Goal: Task Accomplishment & Management: Use online tool/utility

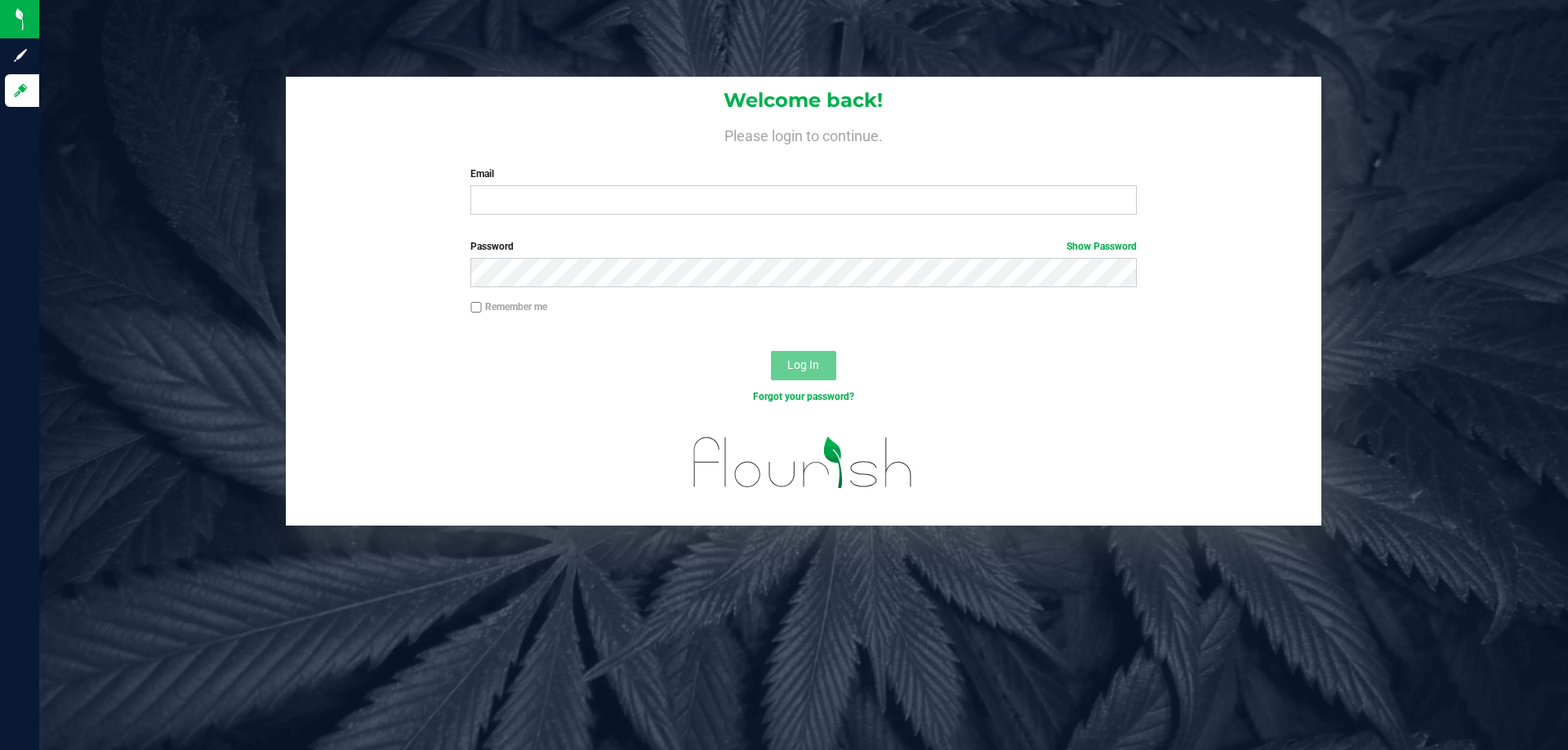
click at [522, 170] on label "Email" at bounding box center [803, 174] width 666 height 15
click at [522, 185] on input "Email" at bounding box center [803, 199] width 666 height 29
type input "DBAEZVELEZ@LIVEPARALLEL.COM"
click at [771, 351] on button "Log In" at bounding box center [803, 365] width 65 height 29
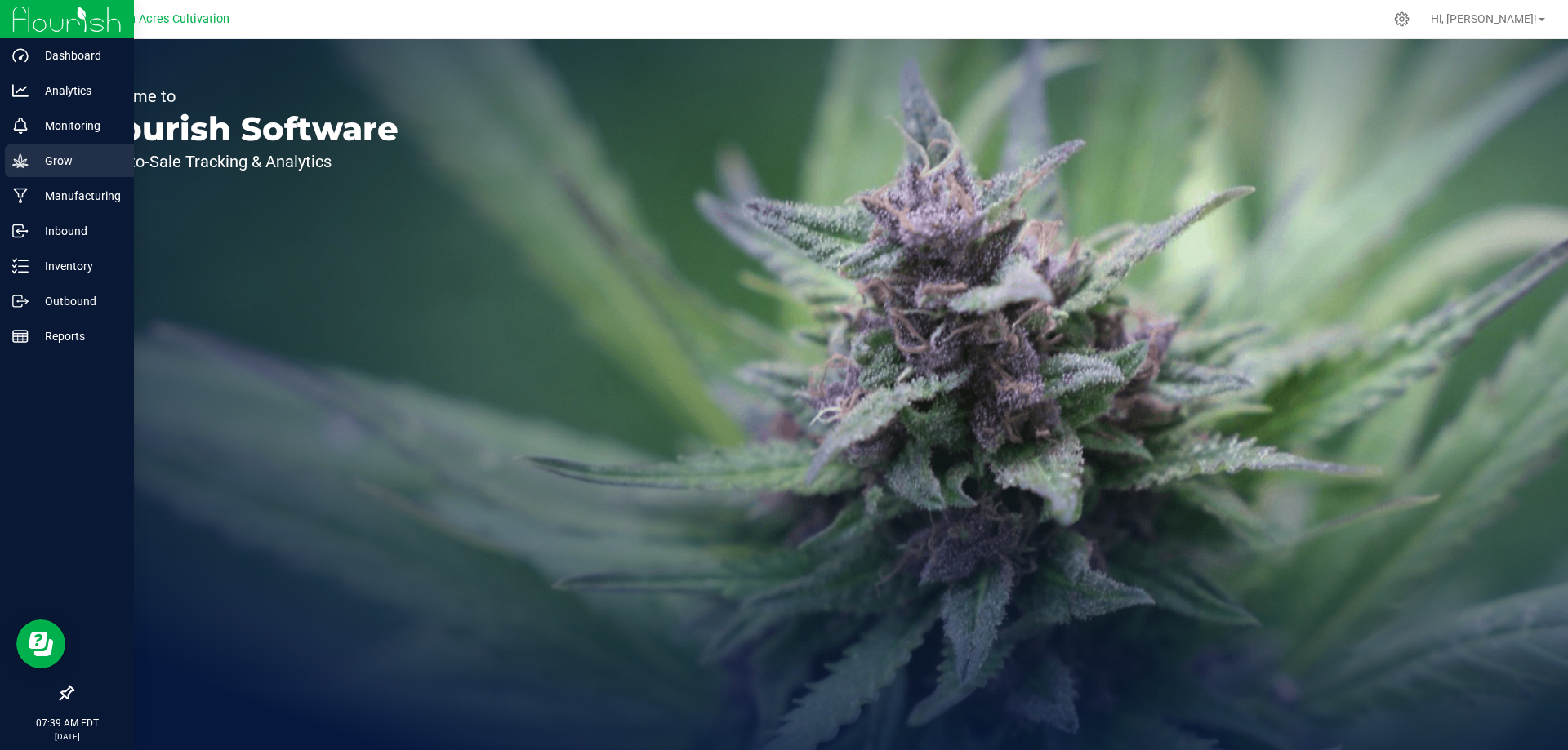
click at [5, 163] on div "Grow" at bounding box center [70, 161] width 129 height 33
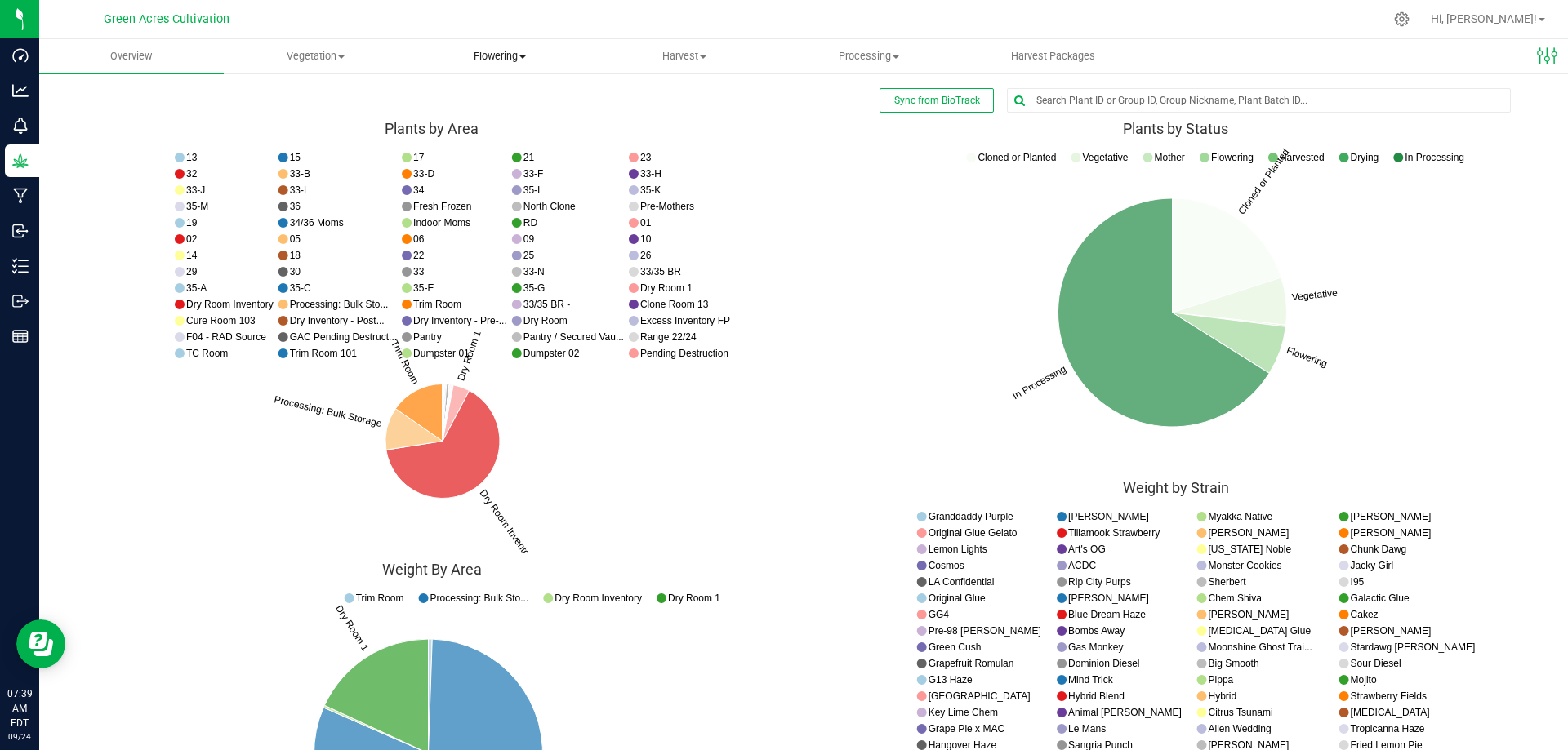
click at [512, 54] on span "Flowering" at bounding box center [500, 56] width 183 height 15
click at [491, 125] on span "Flowering groups" at bounding box center [476, 118] width 136 height 14
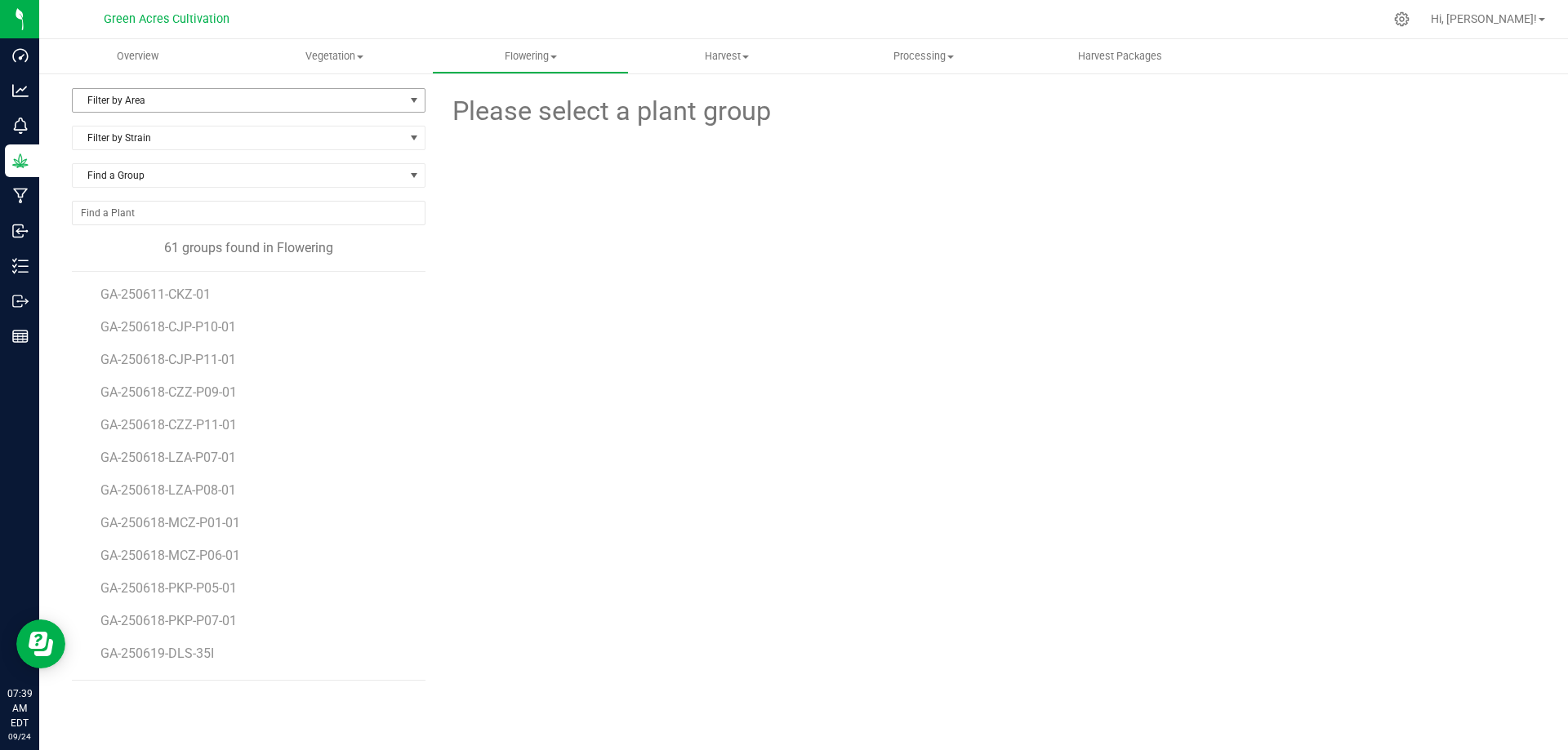
click at [287, 105] on span "Filter by Area" at bounding box center [239, 100] width 332 height 23
click at [118, 301] on li "35-I" at bounding box center [249, 300] width 352 height 24
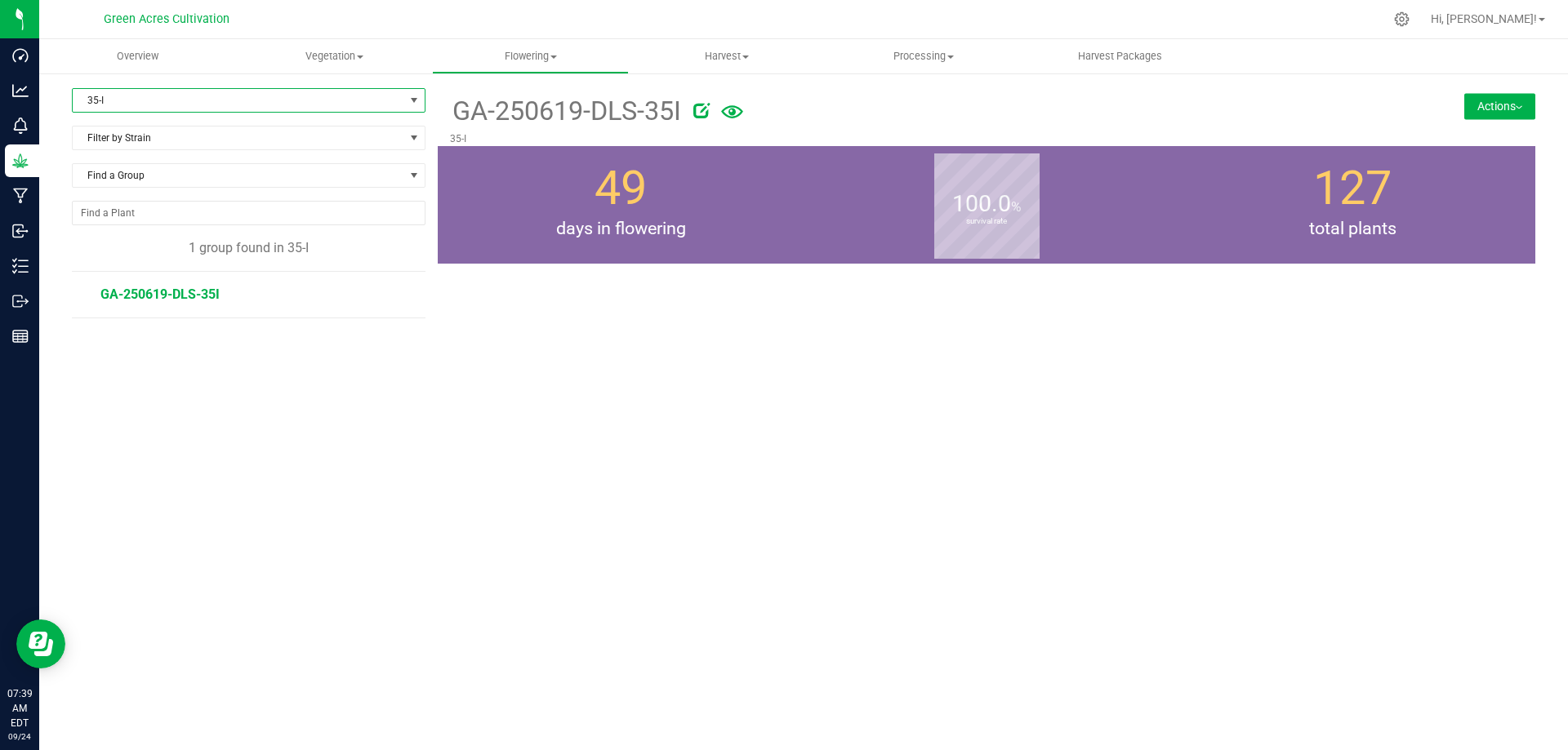
click at [196, 298] on span "GA-250619-DLS-35I" at bounding box center [160, 294] width 119 height 16
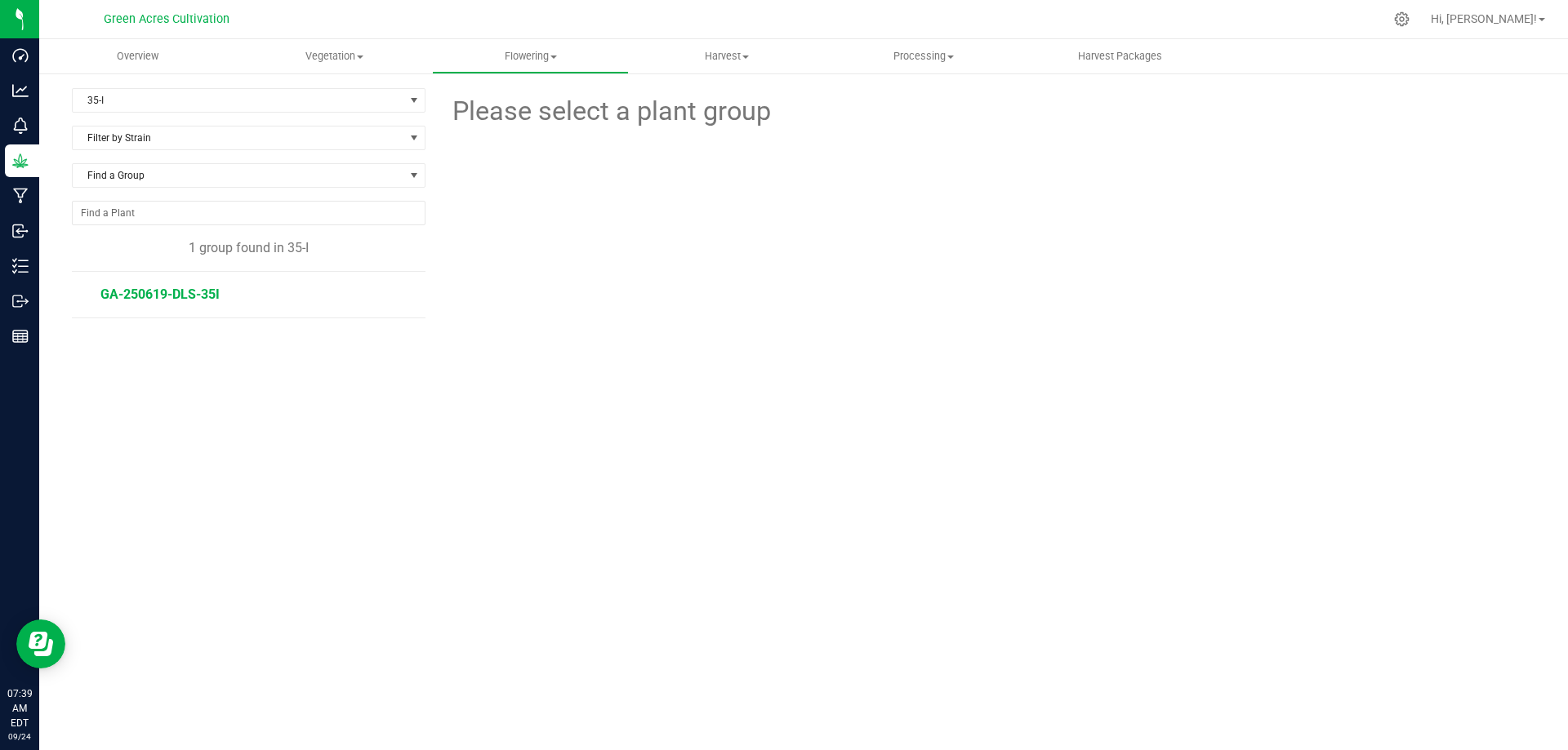
click at [124, 286] on span "GA-250619-DLS-35I" at bounding box center [160, 294] width 119 height 16
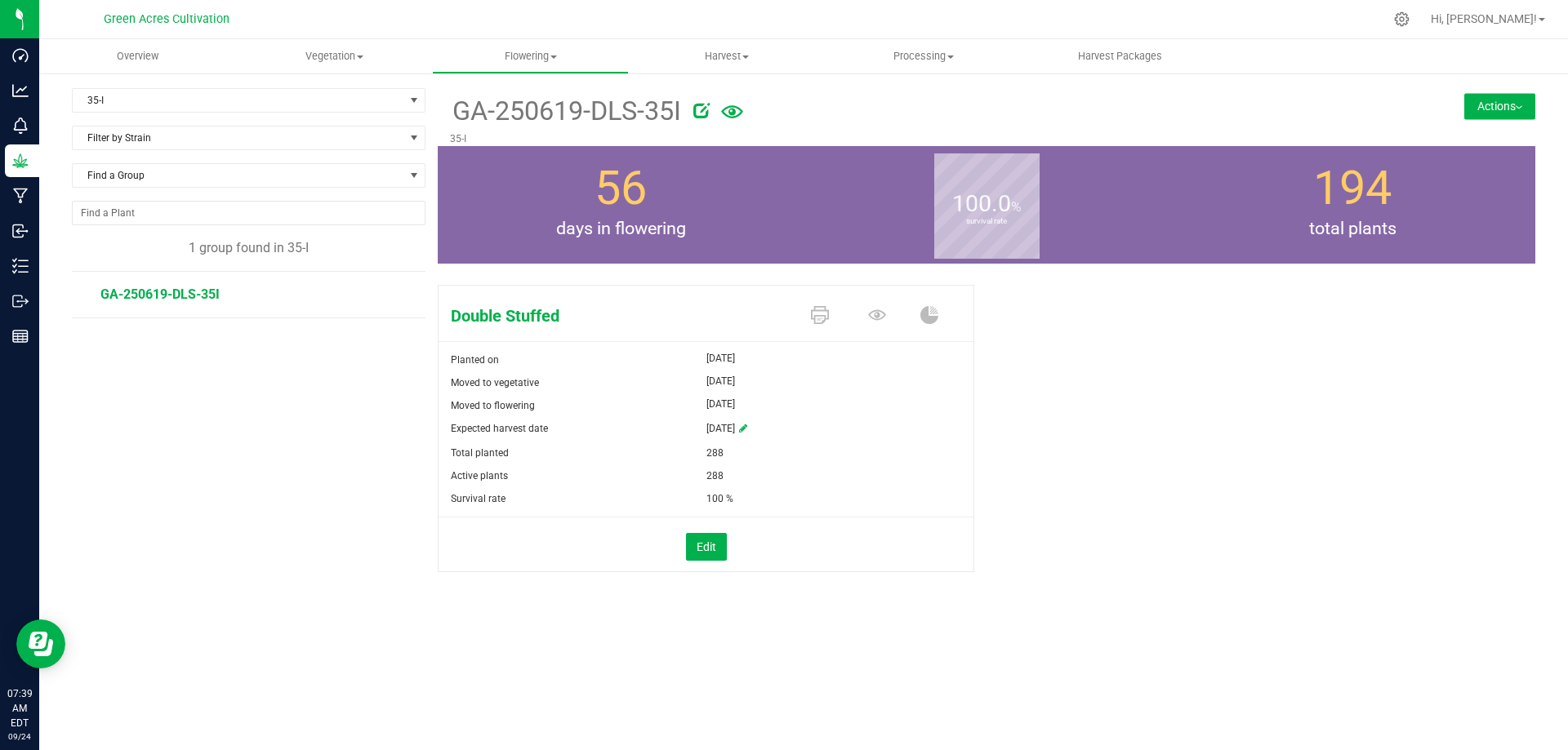
click at [1482, 107] on button "Actions" at bounding box center [1499, 105] width 71 height 26
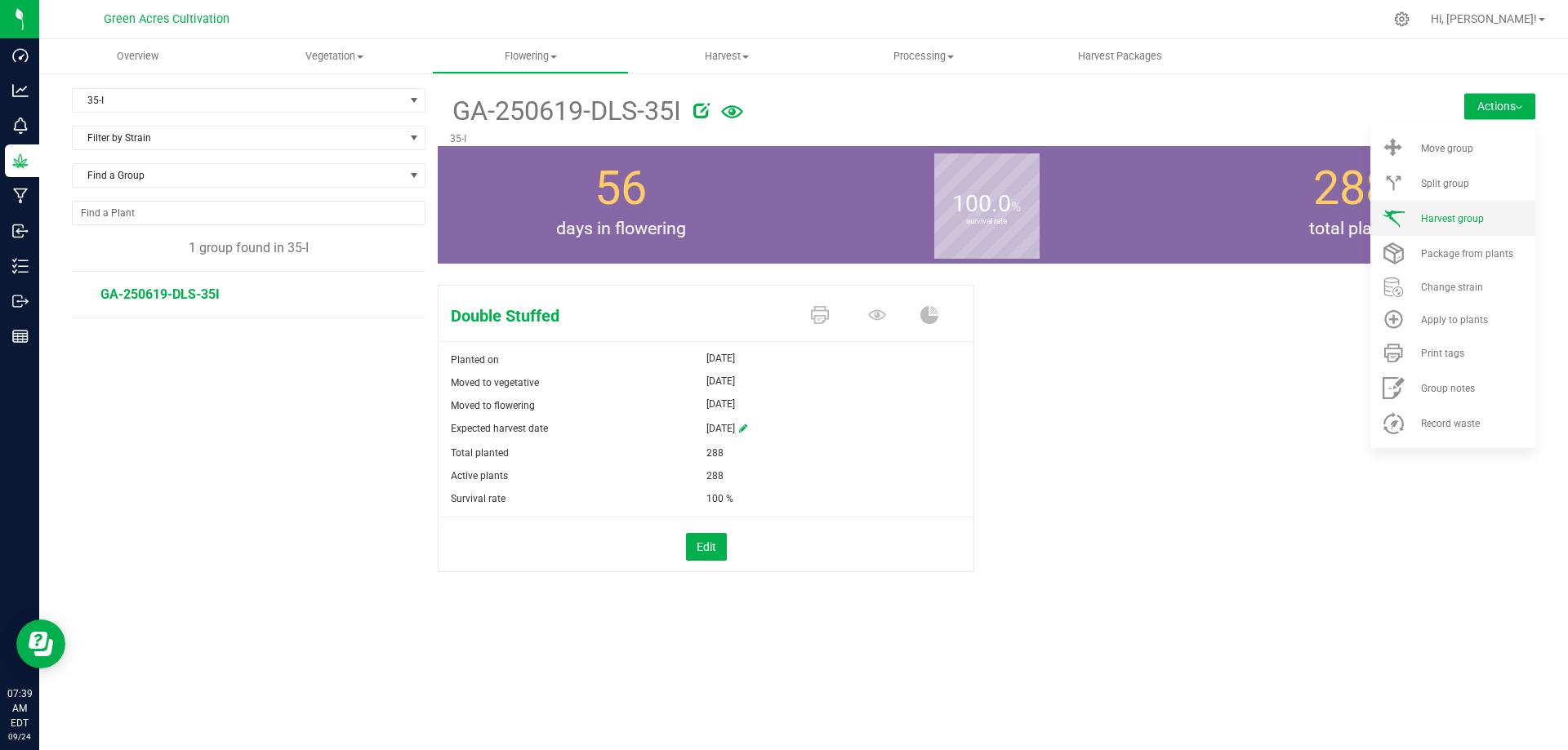
click at [1447, 216] on span "Harvest group" at bounding box center [1452, 218] width 63 height 12
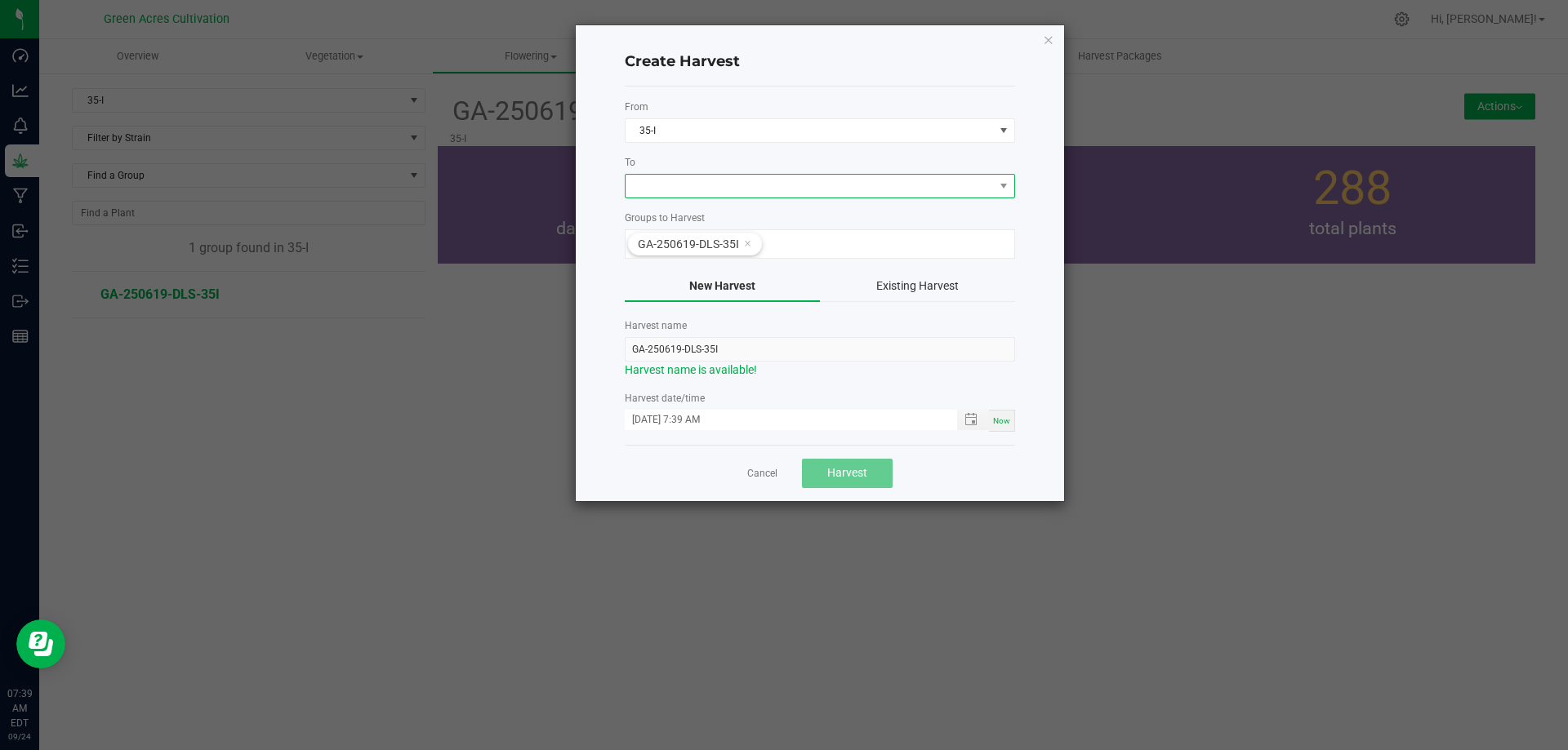
click at [675, 187] on span at bounding box center [810, 186] width 369 height 23
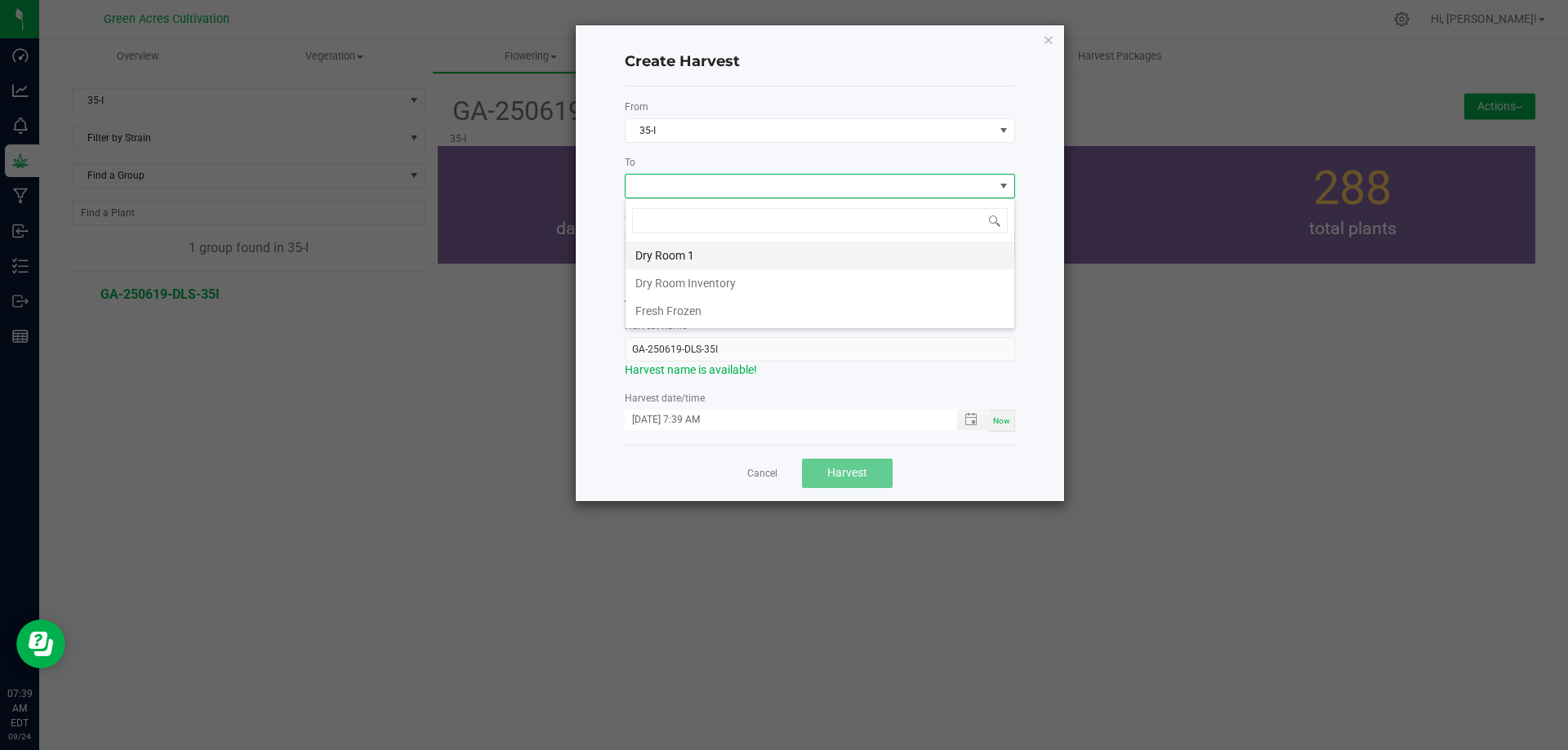
scroll to position [24, 390]
click at [670, 252] on li "Dry Room 1" at bounding box center [820, 255] width 389 height 28
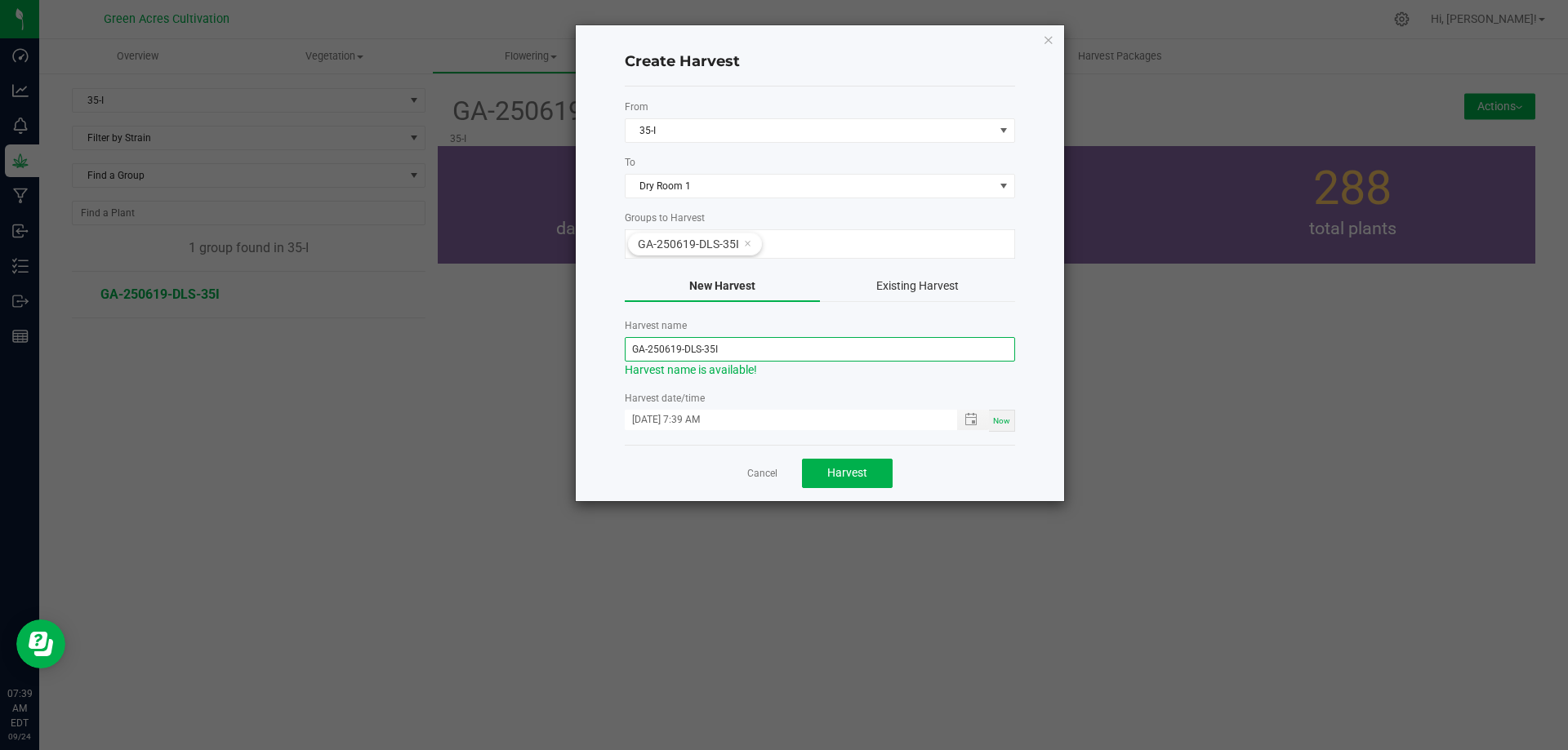
click at [678, 349] on input "GA-250619-DLS-35I" at bounding box center [820, 349] width 390 height 24
type input "GA-250924-DLS-35I"
click at [839, 387] on form "From 35-I To Dry Room 1 Groups to Harvest GA-250619-DLS-35I New Harvest Existin…" at bounding box center [820, 265] width 390 height 332
click at [998, 420] on span "Now" at bounding box center [1002, 420] width 17 height 9
type input "[DATE] 7:40 AM"
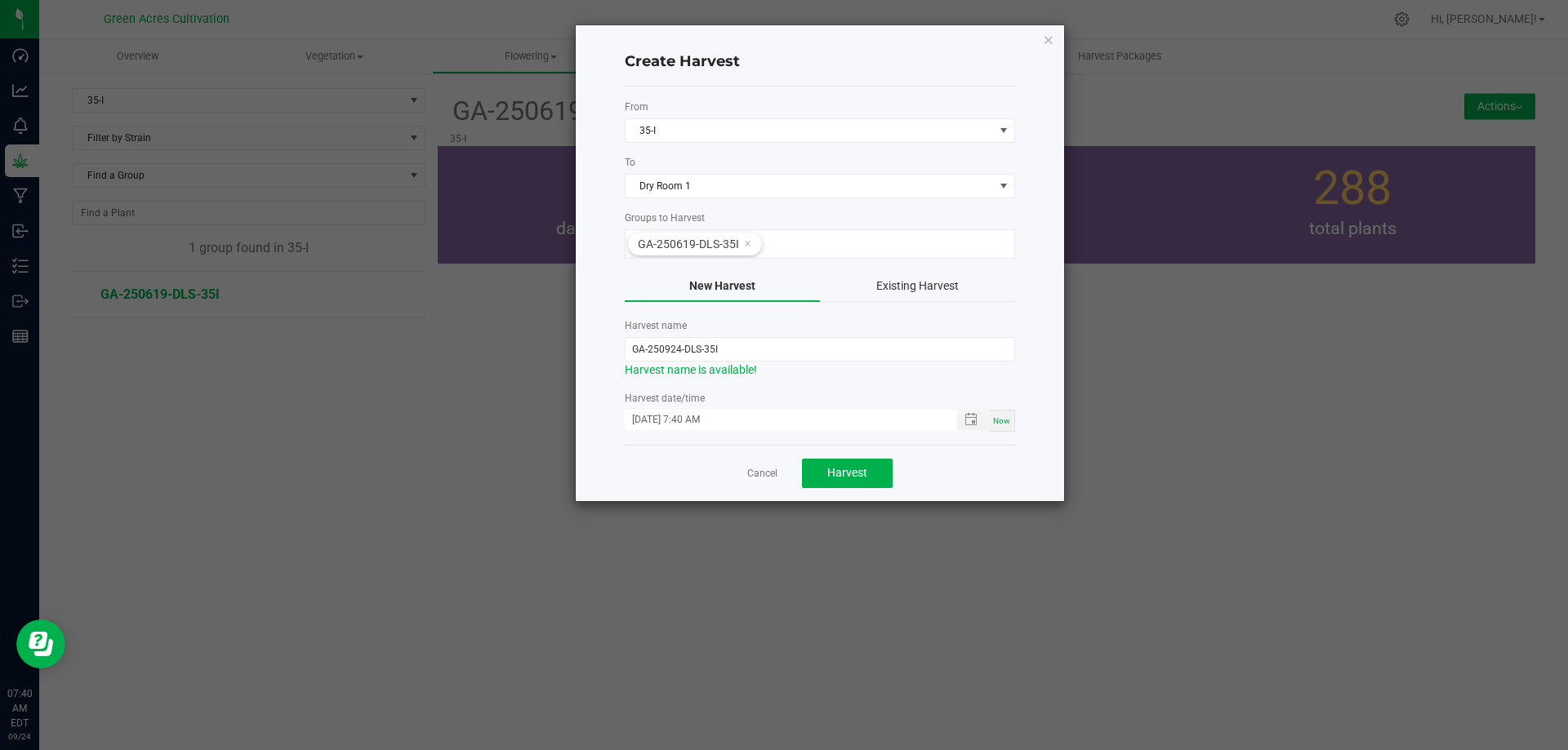
click at [993, 421] on span "Now" at bounding box center [1002, 420] width 17 height 9
click at [828, 479] on span "Harvest" at bounding box center [848, 473] width 40 height 13
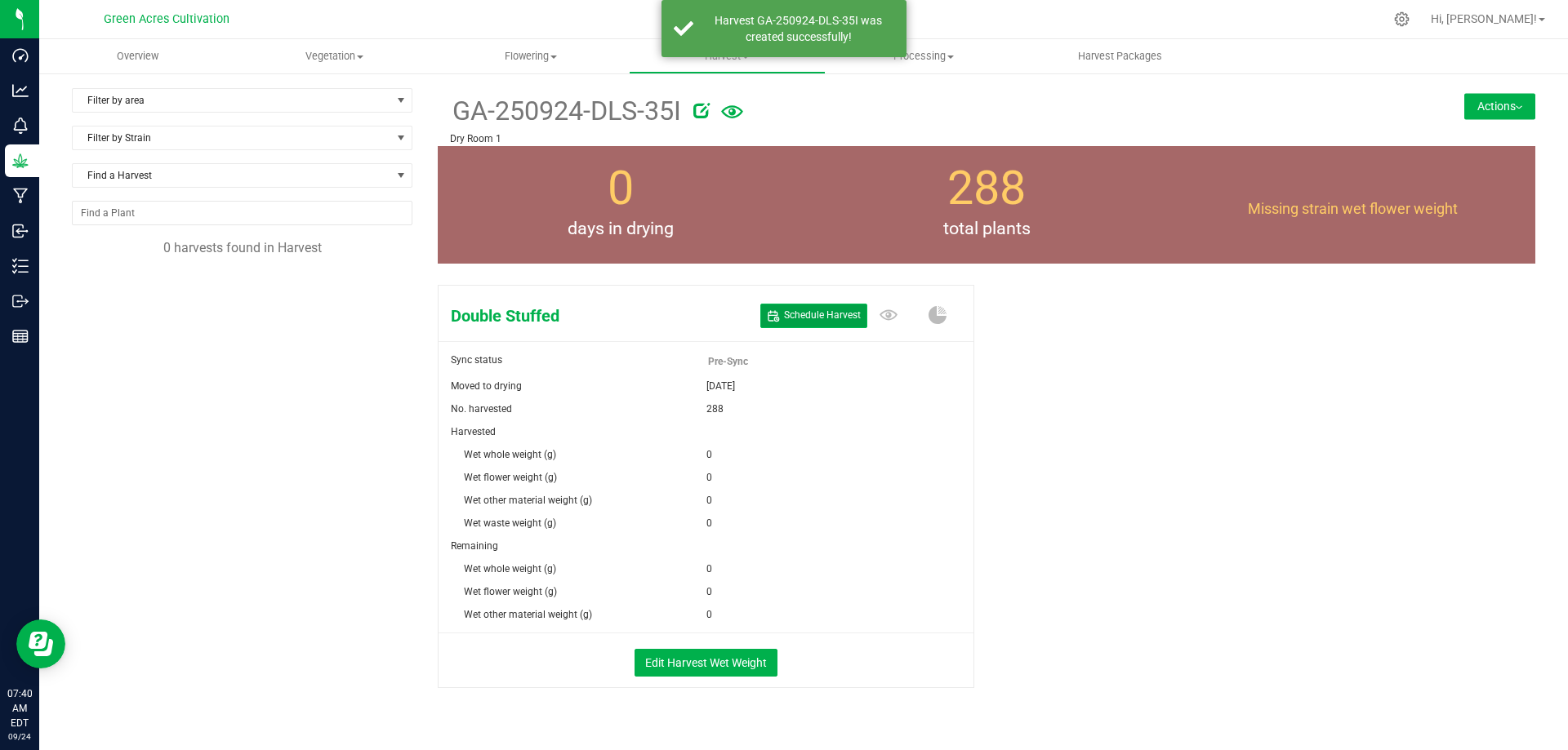
click at [796, 324] on button "Schedule Harvest" at bounding box center [814, 316] width 107 height 23
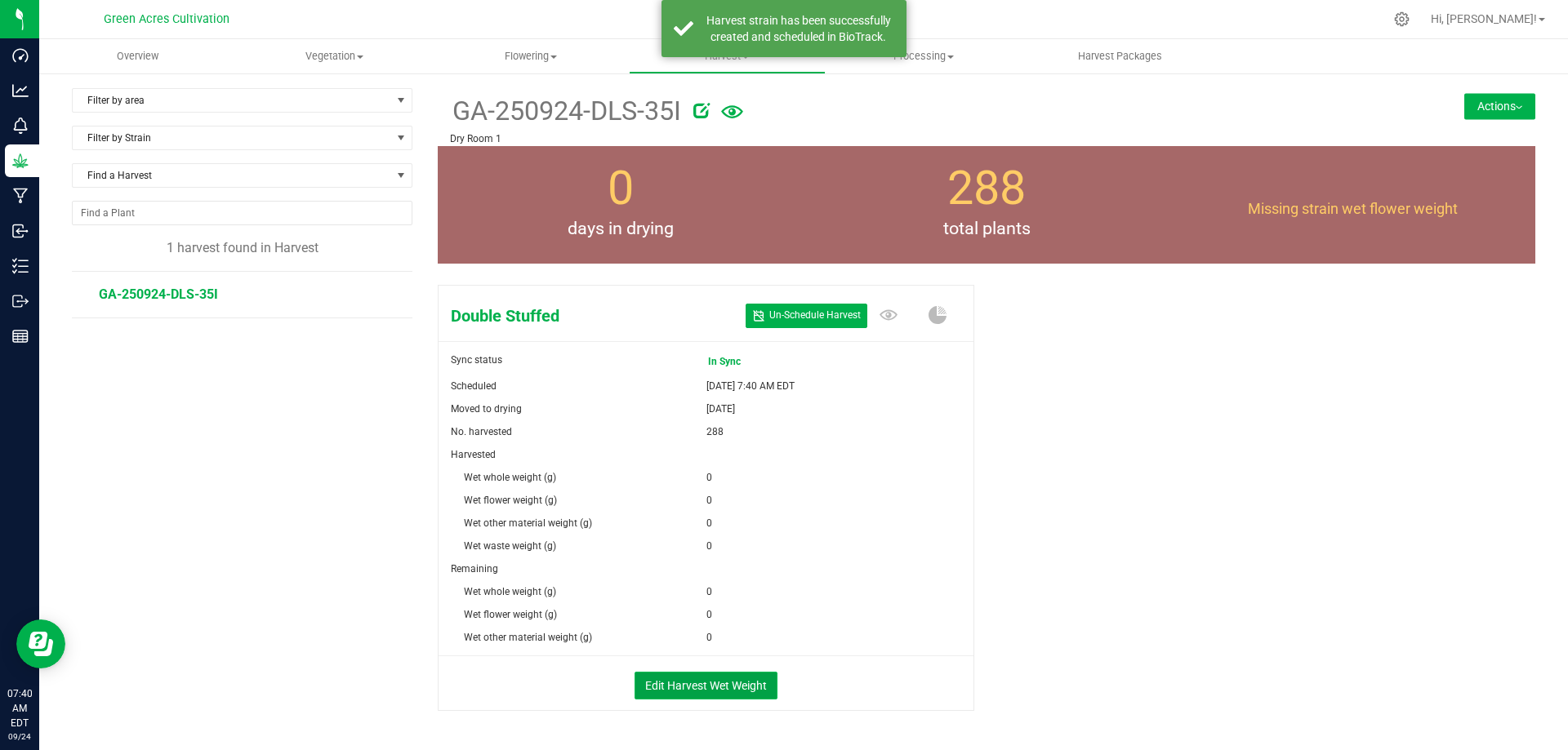
click at [689, 684] on button "Edit Harvest Wet Weight" at bounding box center [706, 685] width 143 height 28
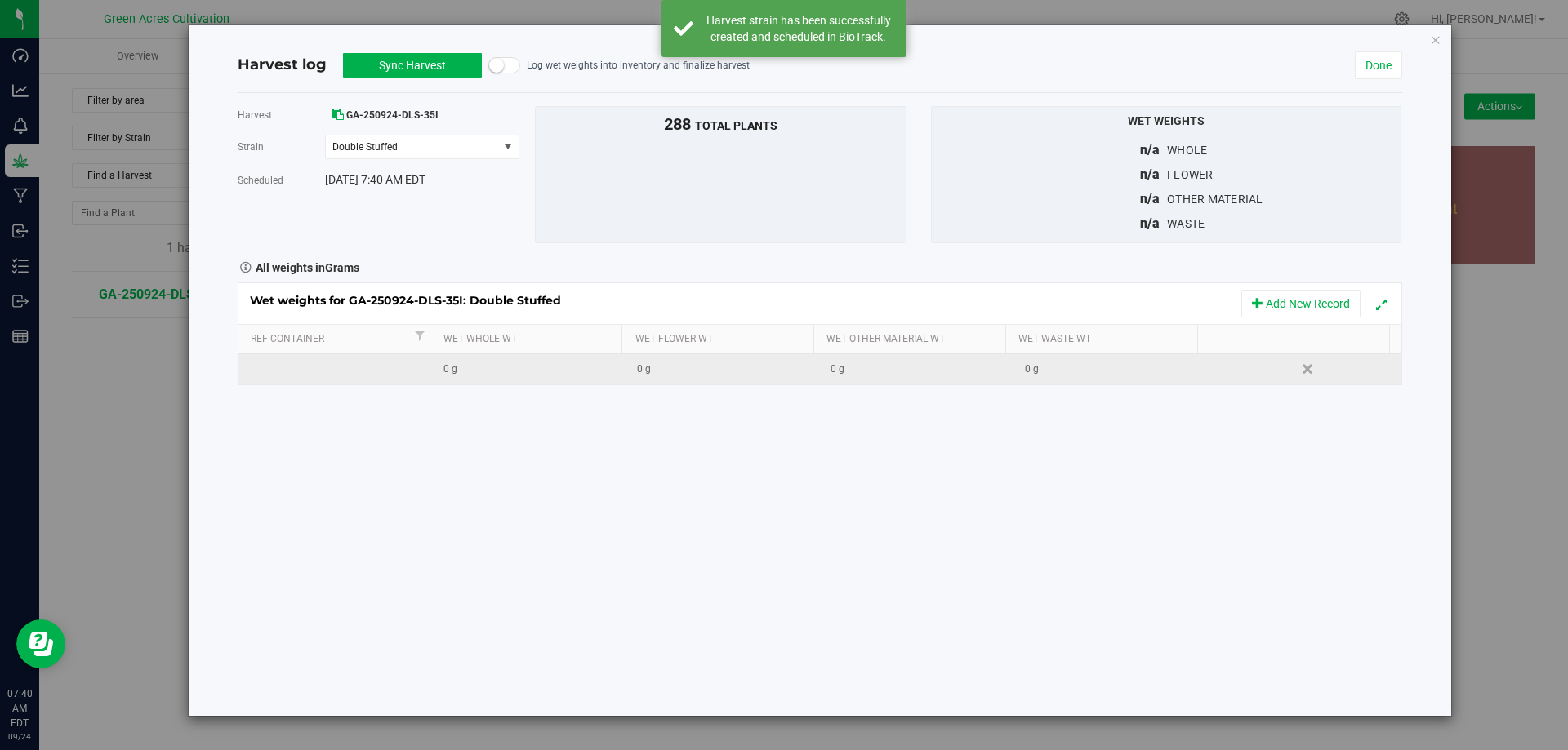
click at [649, 373] on div "0 g" at bounding box center [727, 369] width 181 height 16
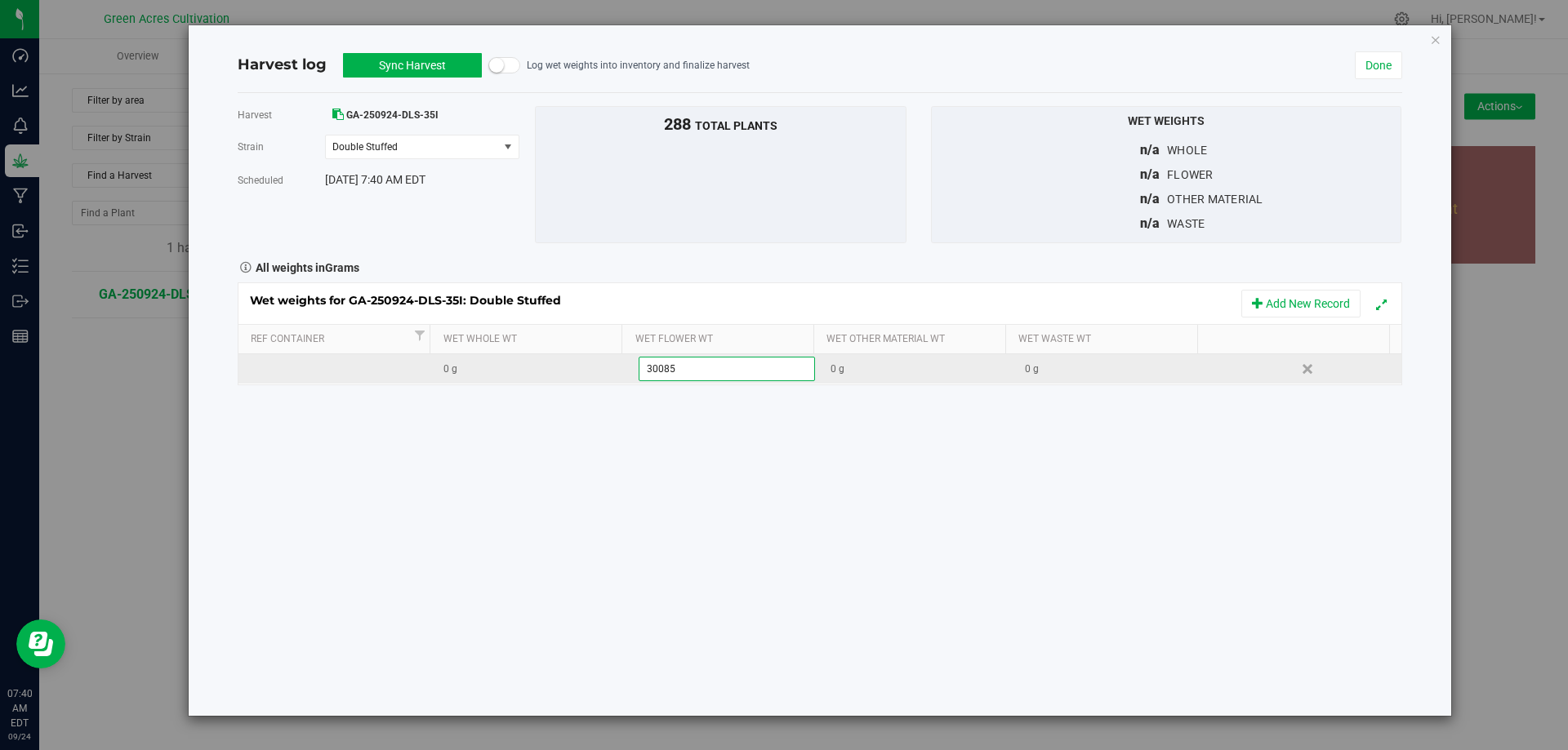
type input "300855"
click at [1034, 367] on div "0 g" at bounding box center [1116, 369] width 181 height 16
type input "1200"
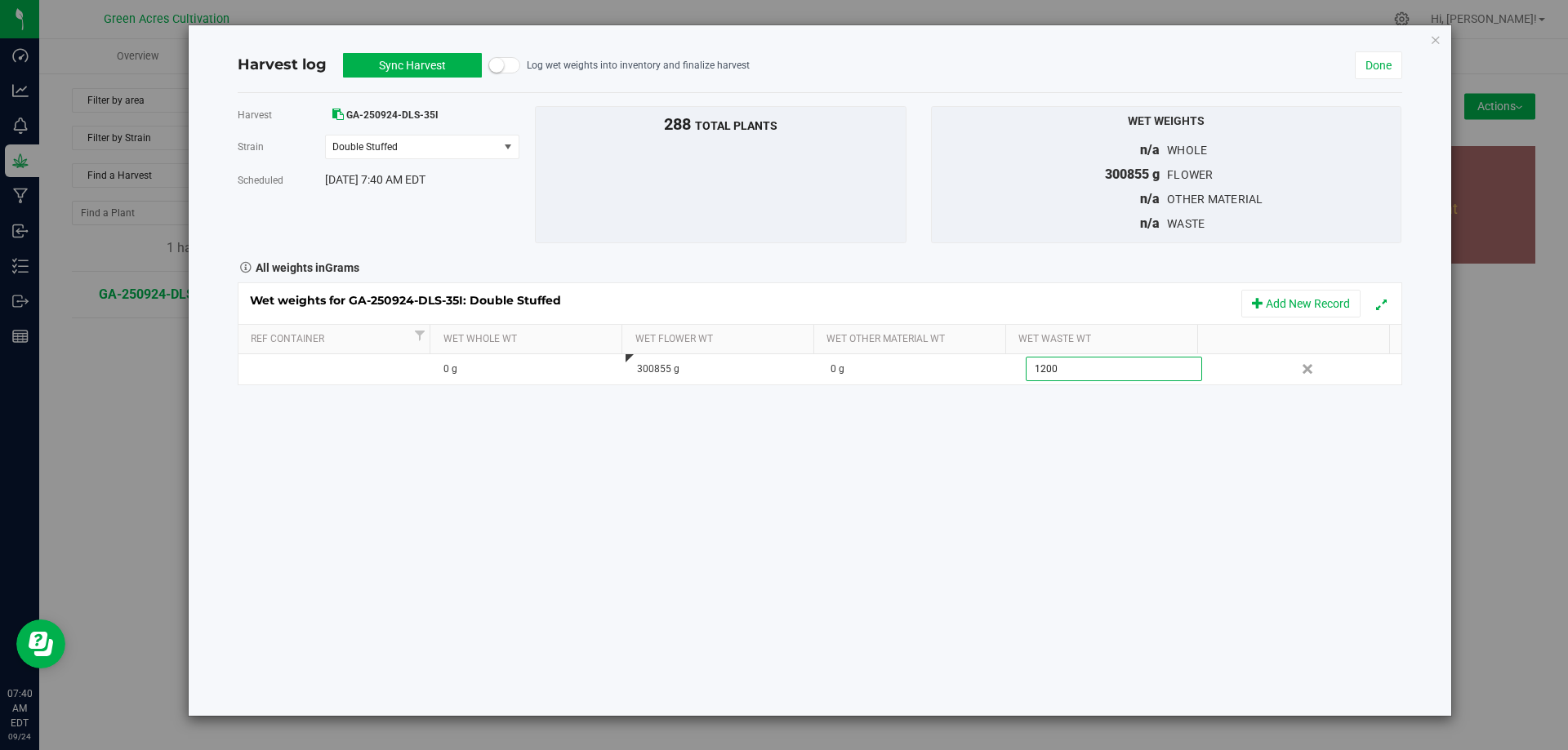
click at [977, 480] on div "Harvest GA-250924-DLS-35I [GEOGRAPHIC_DATA] Double Stuffed Select strain Double…" at bounding box center [820, 404] width 1164 height 623
click at [390, 61] on button "Sync Harvest" at bounding box center [412, 64] width 139 height 24
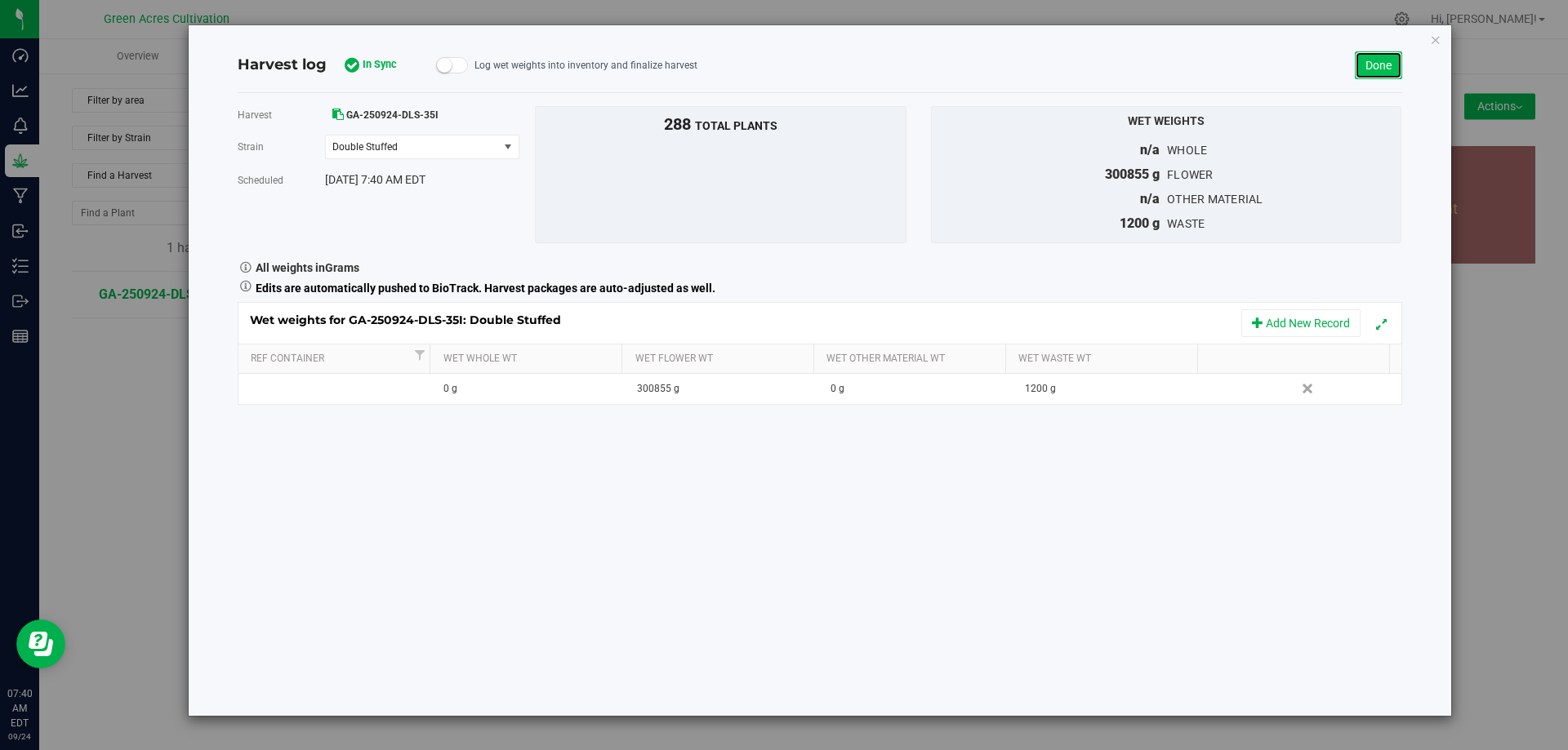
click at [1374, 64] on link "Done" at bounding box center [1378, 64] width 48 height 28
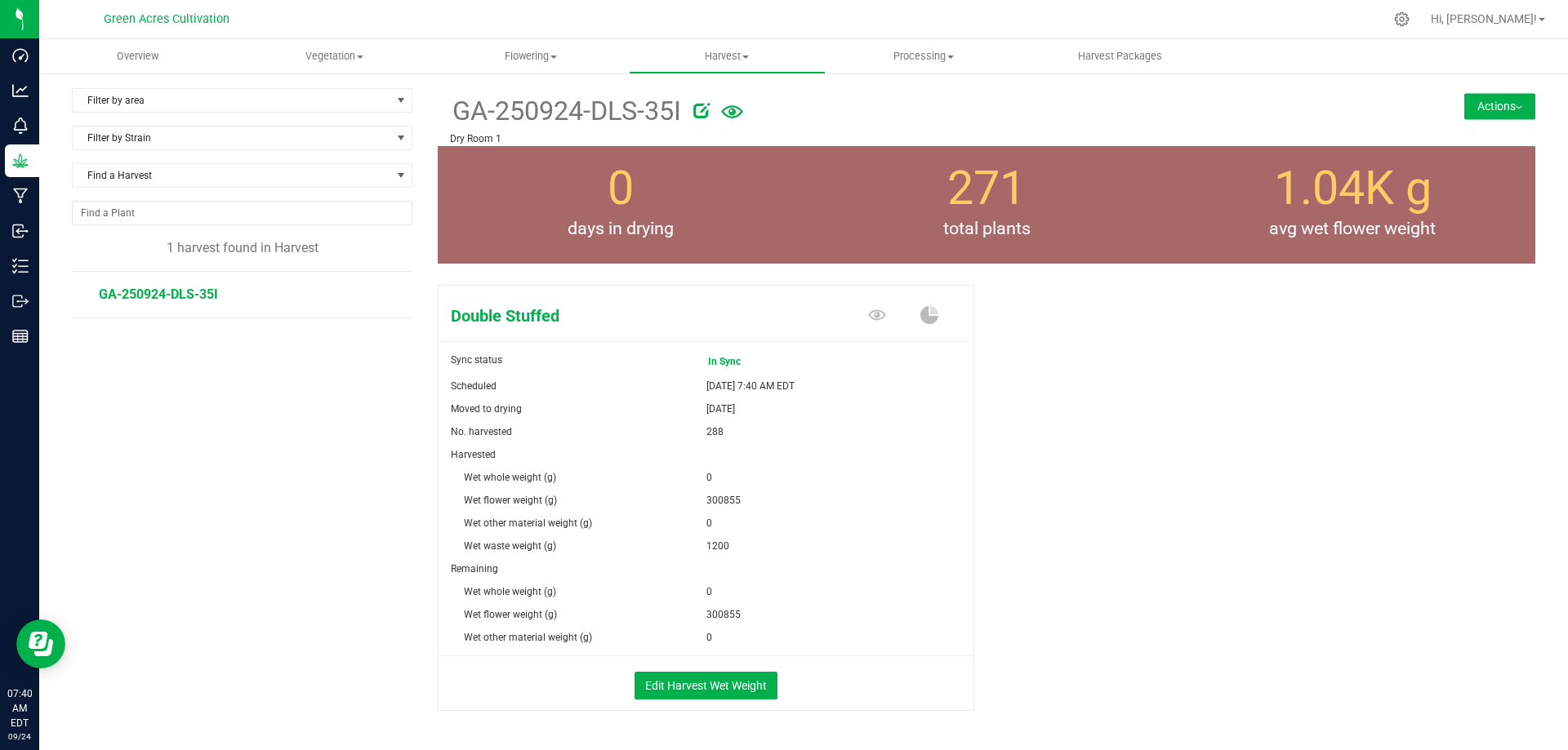
click at [1373, 532] on div "Double Stuffed Sync status In Sync Scheduled [DATE] 7:40 AM EDT Moved to drying…" at bounding box center [987, 514] width 1097 height 473
click at [1196, 514] on div "Double Stuffed Sync status In Sync Scheduled [DATE] 7:40 AM EDT Moved to drying…" at bounding box center [987, 514] width 1097 height 473
click at [297, 403] on div "Filter by area Filter by area All Dry Room 1 Dry Room Inventory Fresh Frozen Fi…" at bounding box center [255, 419] width 366 height 664
click at [1132, 470] on div "Double Stuffed Sync status In Sync Scheduled [DATE] 7:40 AM EDT Moved to drying…" at bounding box center [987, 514] width 1097 height 473
click at [231, 434] on div "Filter by area Filter by area All Dry Room 1 Dry Room Inventory Fresh Frozen Fi…" at bounding box center [255, 419] width 366 height 664
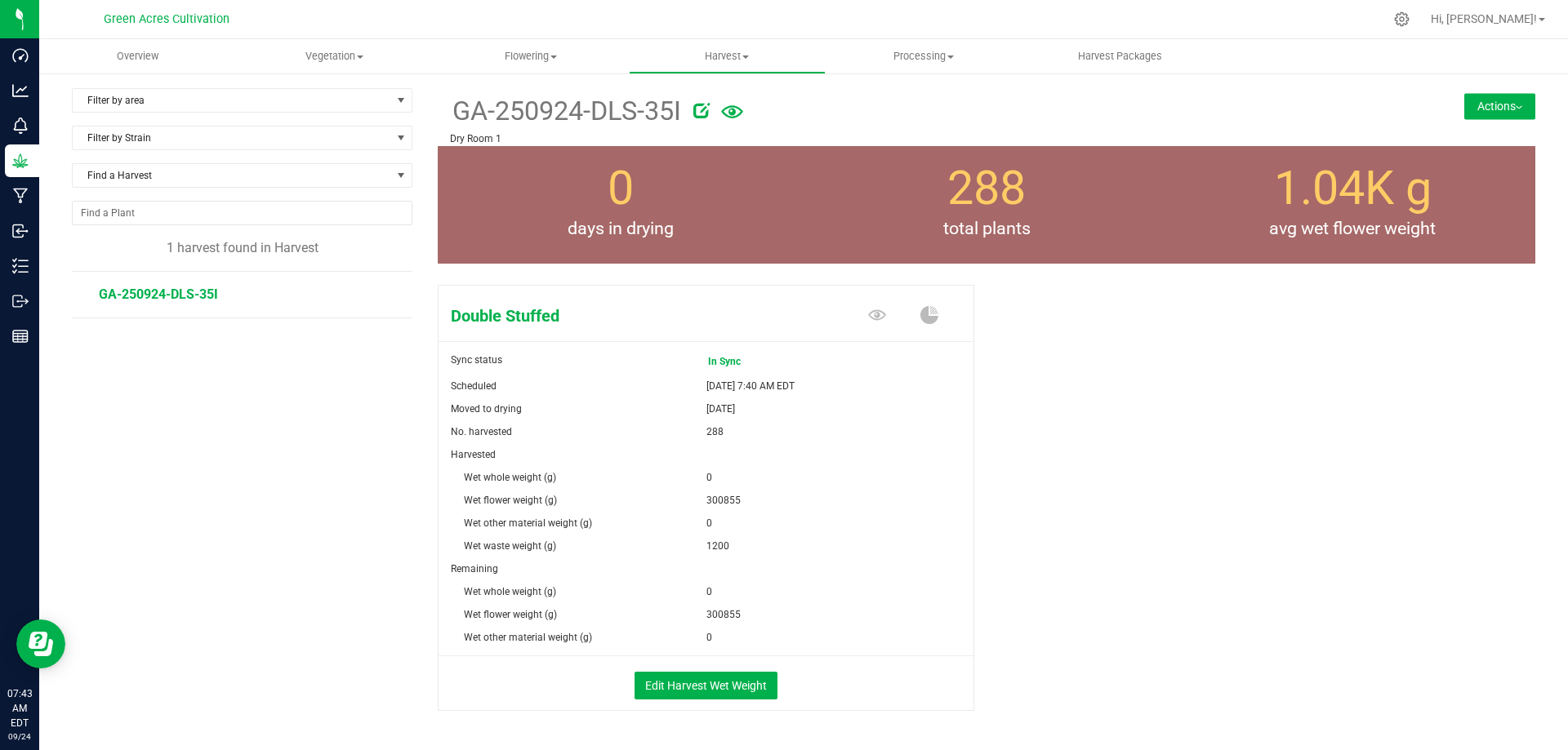
click at [314, 408] on div "Filter by area Filter by area All Dry Room 1 Dry Room Inventory Fresh Frozen Fi…" at bounding box center [255, 419] width 366 height 664
click at [314, 409] on div "Filter by area Filter by area All Dry Room 1 Dry Room Inventory Fresh Frozen Fi…" at bounding box center [255, 419] width 366 height 664
click at [1055, 607] on div "Double Stuffed Sync status In Sync Scheduled [DATE] 7:40 AM EDT Moved to drying…" at bounding box center [987, 514] width 1097 height 473
click at [1265, 614] on div "Double Stuffed Sync status In Sync Scheduled [DATE] 7:40 AM EDT Moved to drying…" at bounding box center [987, 514] width 1097 height 473
click at [337, 499] on div "Filter by area Filter by area All Dry Room 1 Dry Room Inventory Fresh Frozen Fi…" at bounding box center [255, 419] width 366 height 664
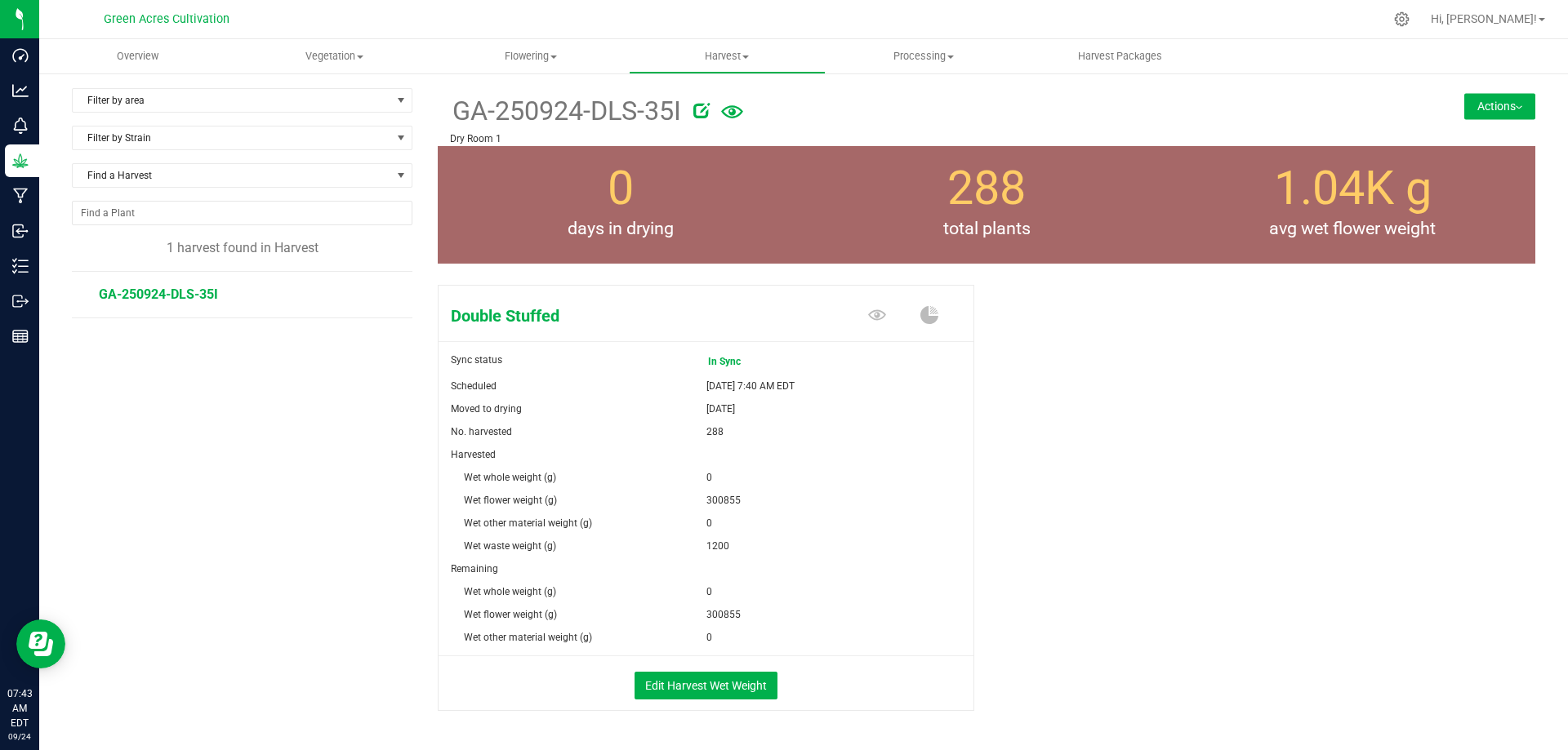
drag, startPoint x: 1140, startPoint y: 423, endPoint x: 1128, endPoint y: 421, distance: 12.2
click at [1128, 421] on div "Double Stuffed Sync status In Sync Scheduled [DATE] 7:40 AM EDT Moved to drying…" at bounding box center [987, 514] width 1097 height 473
click at [224, 408] on div "Filter by area Filter by area All Dry Room 1 Dry Room Inventory Fresh Frozen Fi…" at bounding box center [255, 419] width 366 height 664
click at [1464, 113] on button "Actions" at bounding box center [1499, 105] width 71 height 26
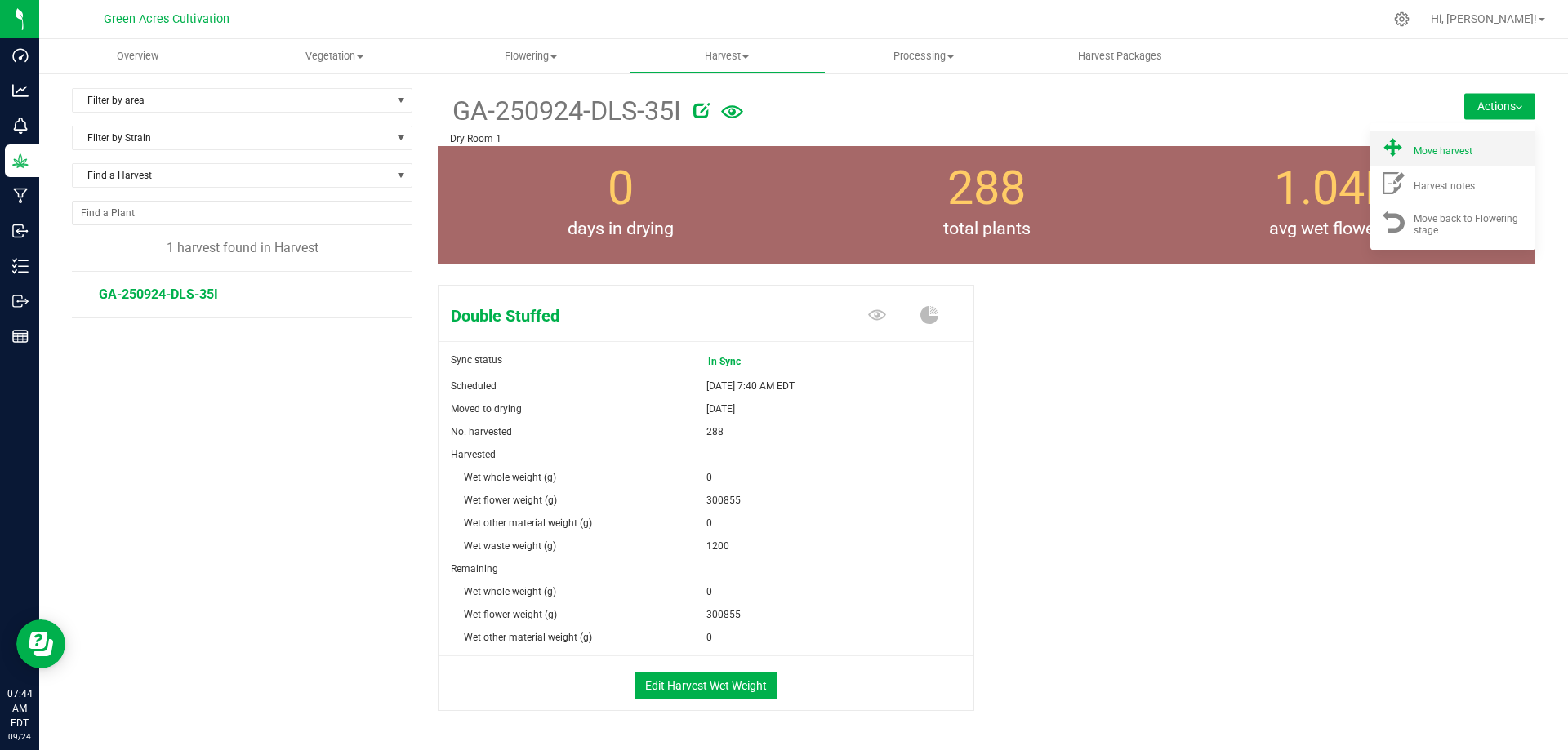
click at [1423, 145] on div "Move harvest" at bounding box center [1469, 148] width 111 height 17
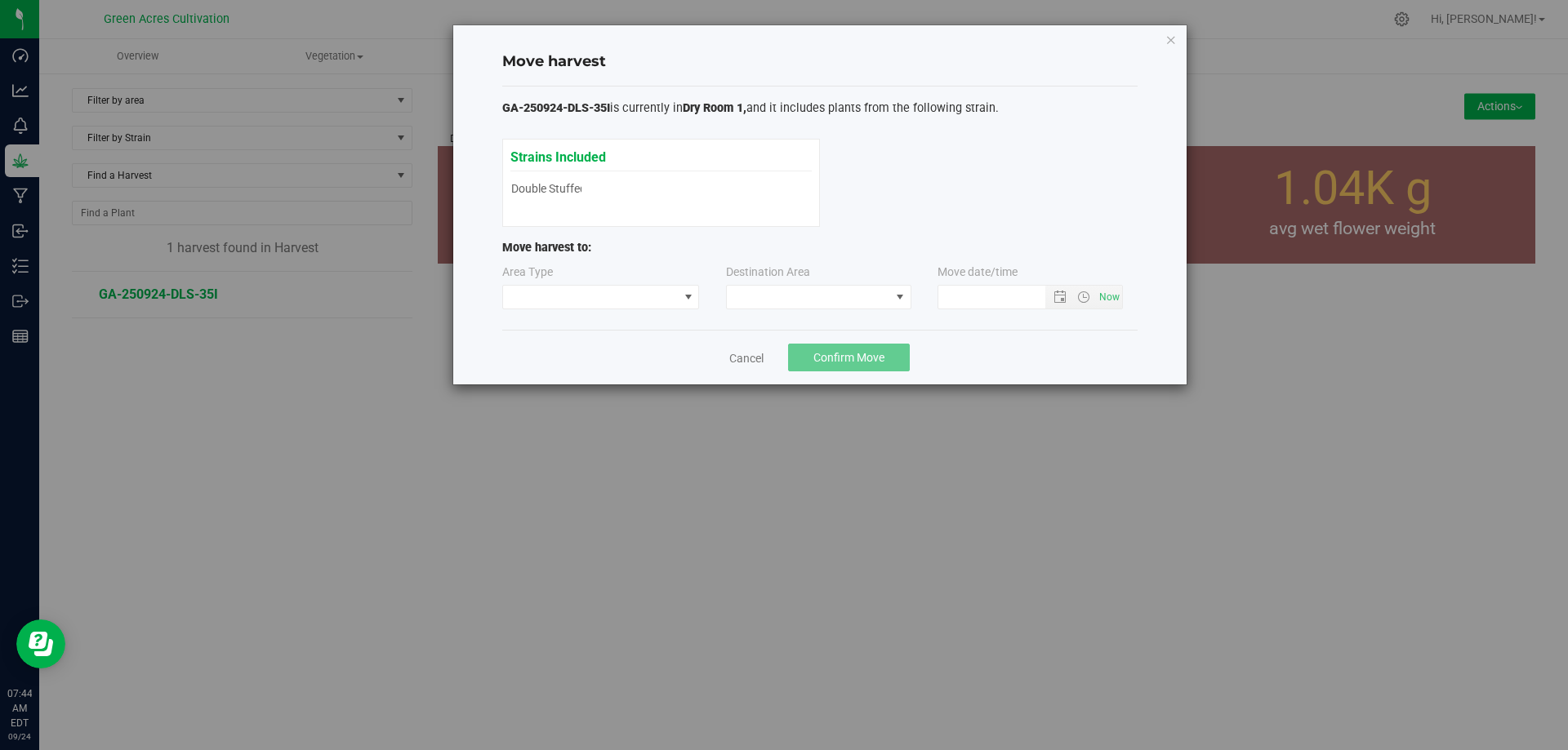
type input "[DATE] 7:44 AM"
click at [812, 295] on span at bounding box center [808, 296] width 163 height 23
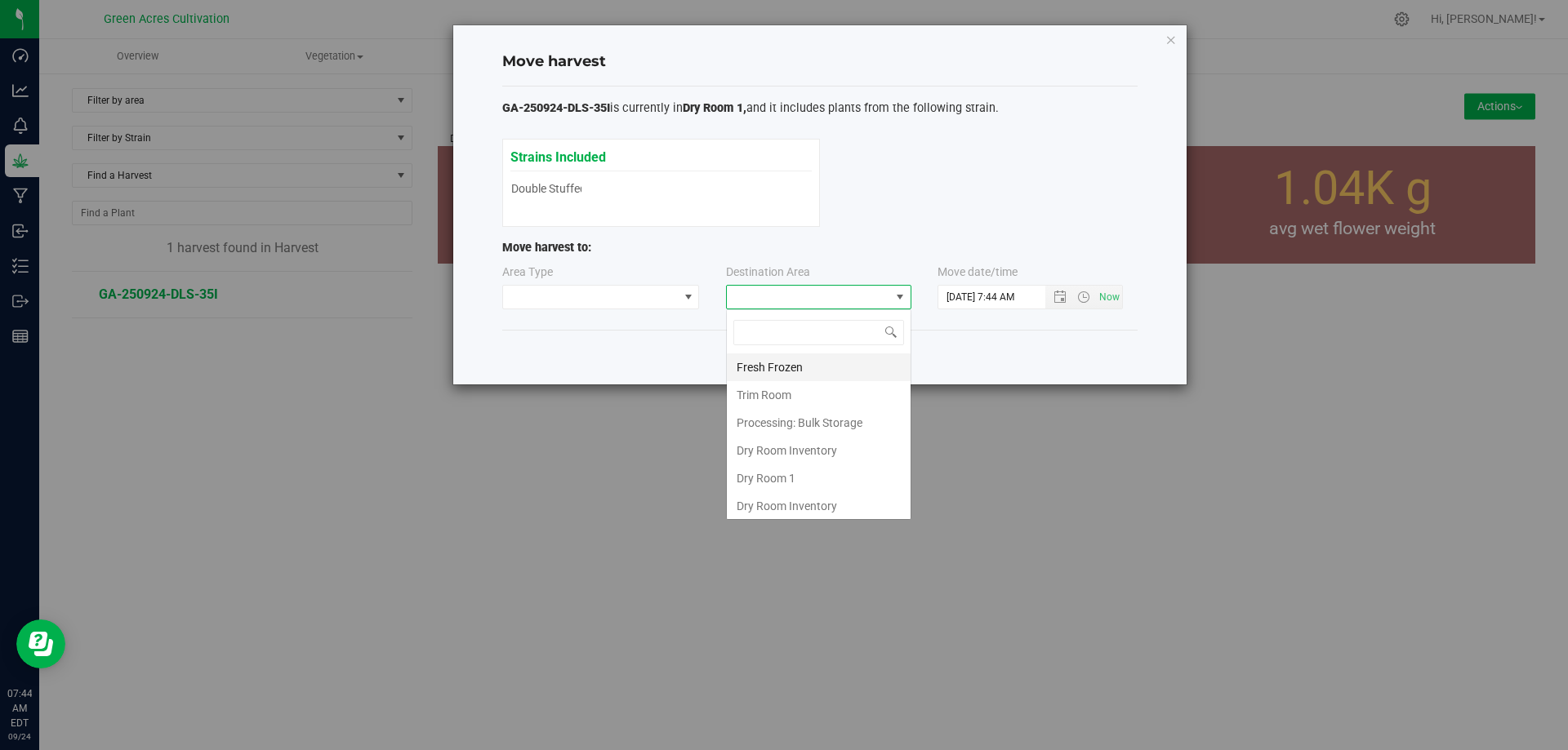
scroll to position [24, 185]
click at [760, 482] on li "Dry Room 1" at bounding box center [818, 478] width 183 height 28
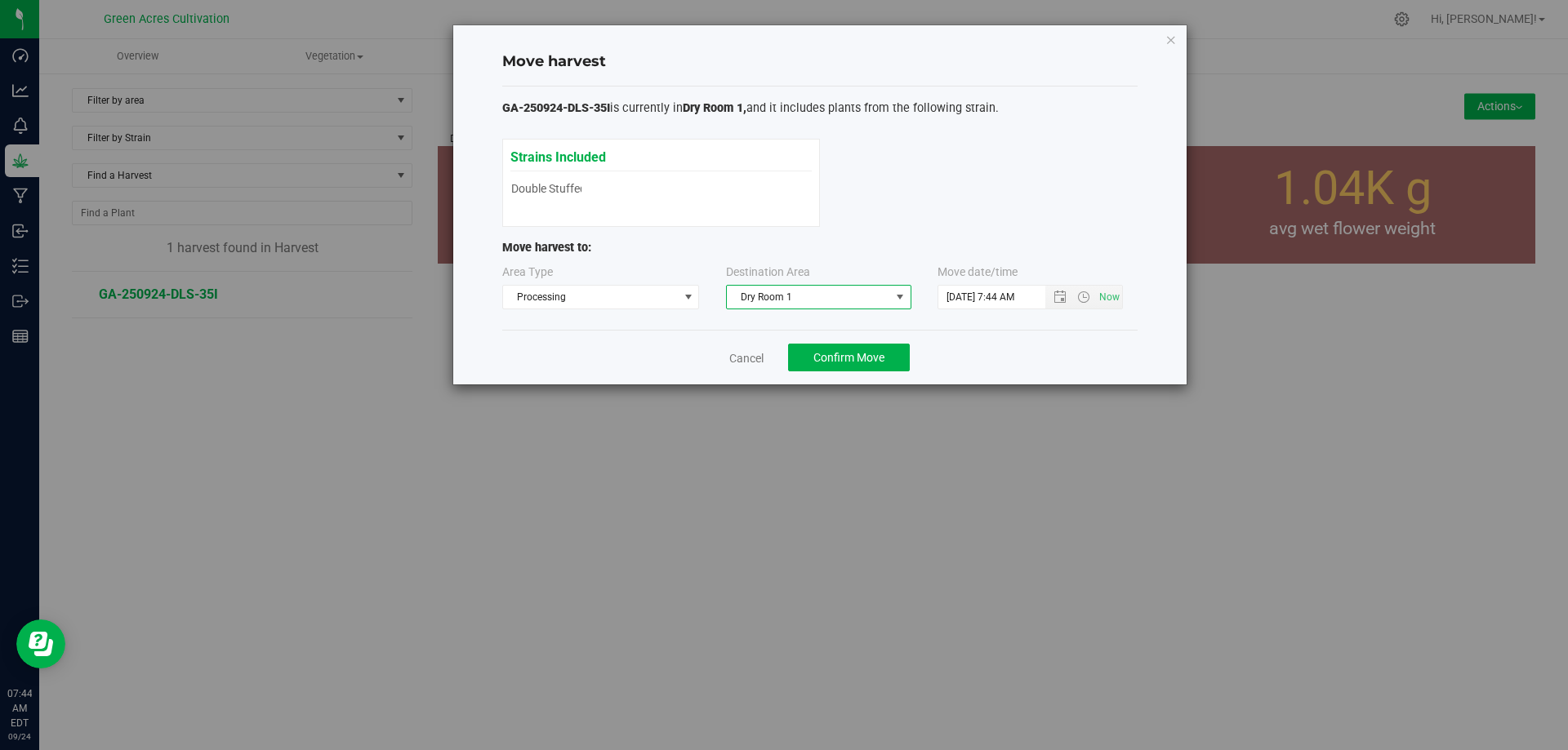
click at [763, 302] on span "Dry Room 1" at bounding box center [808, 296] width 163 height 23
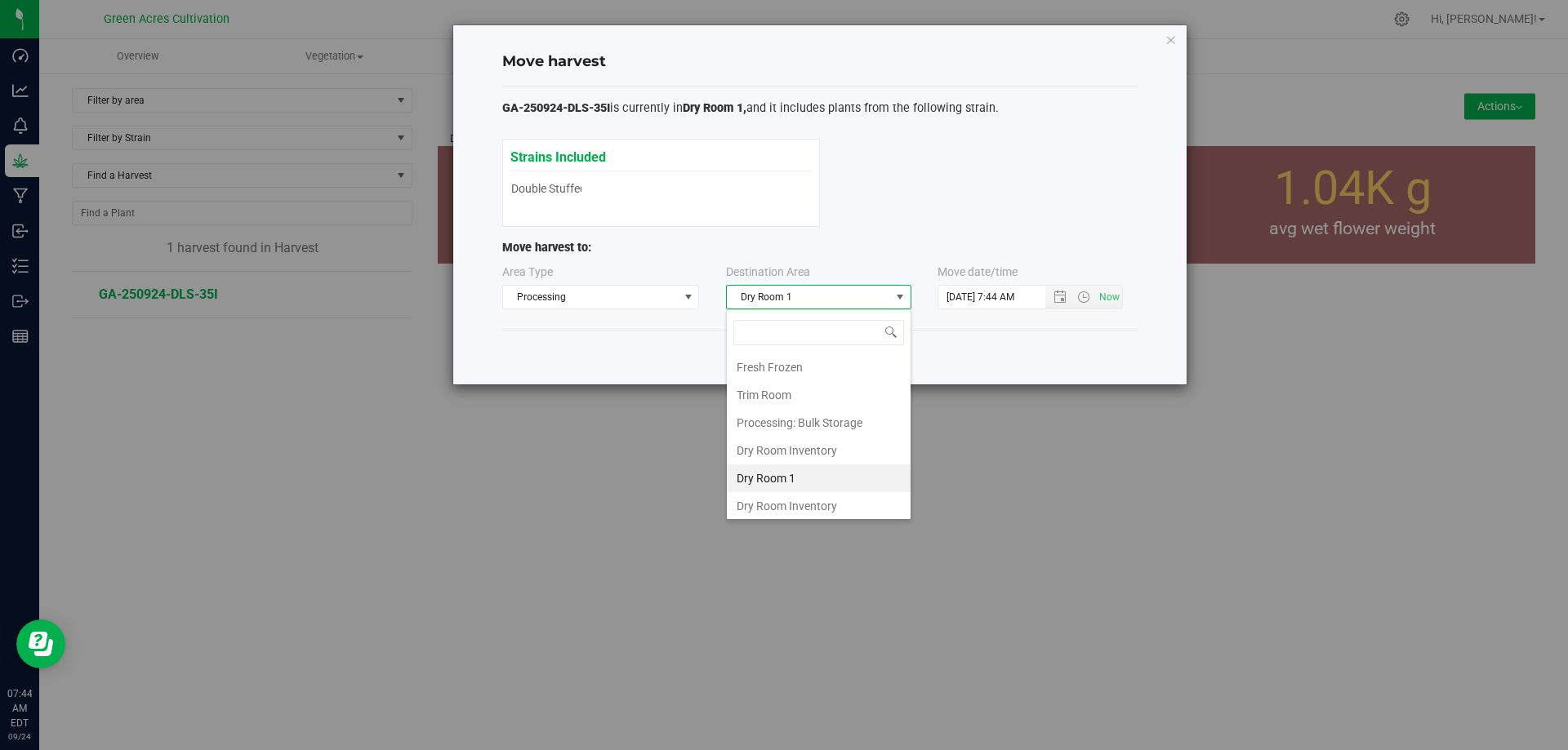
click at [770, 477] on li "Dry Room 1" at bounding box center [818, 478] width 183 height 28
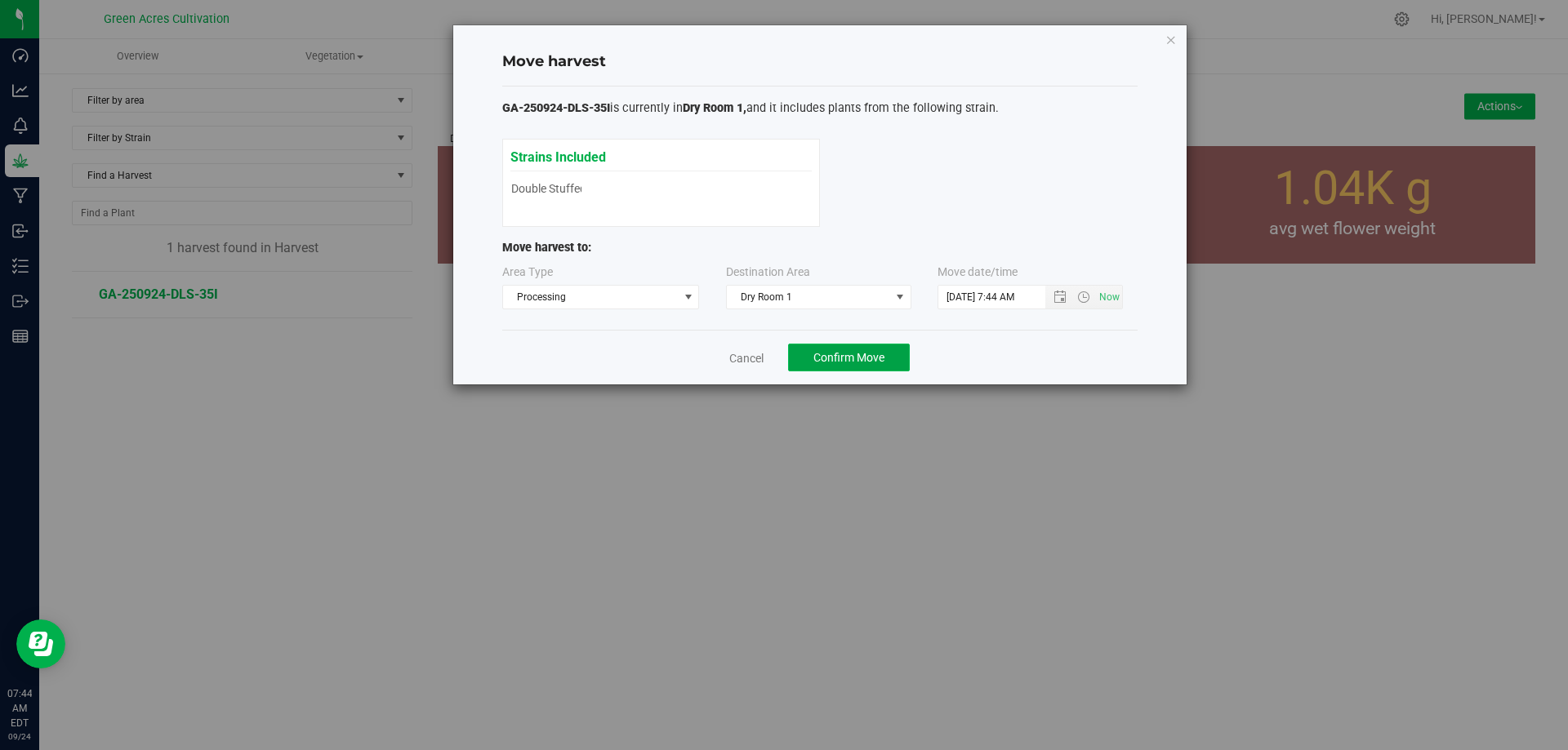
click at [869, 351] on span "Confirm Move" at bounding box center [848, 357] width 71 height 13
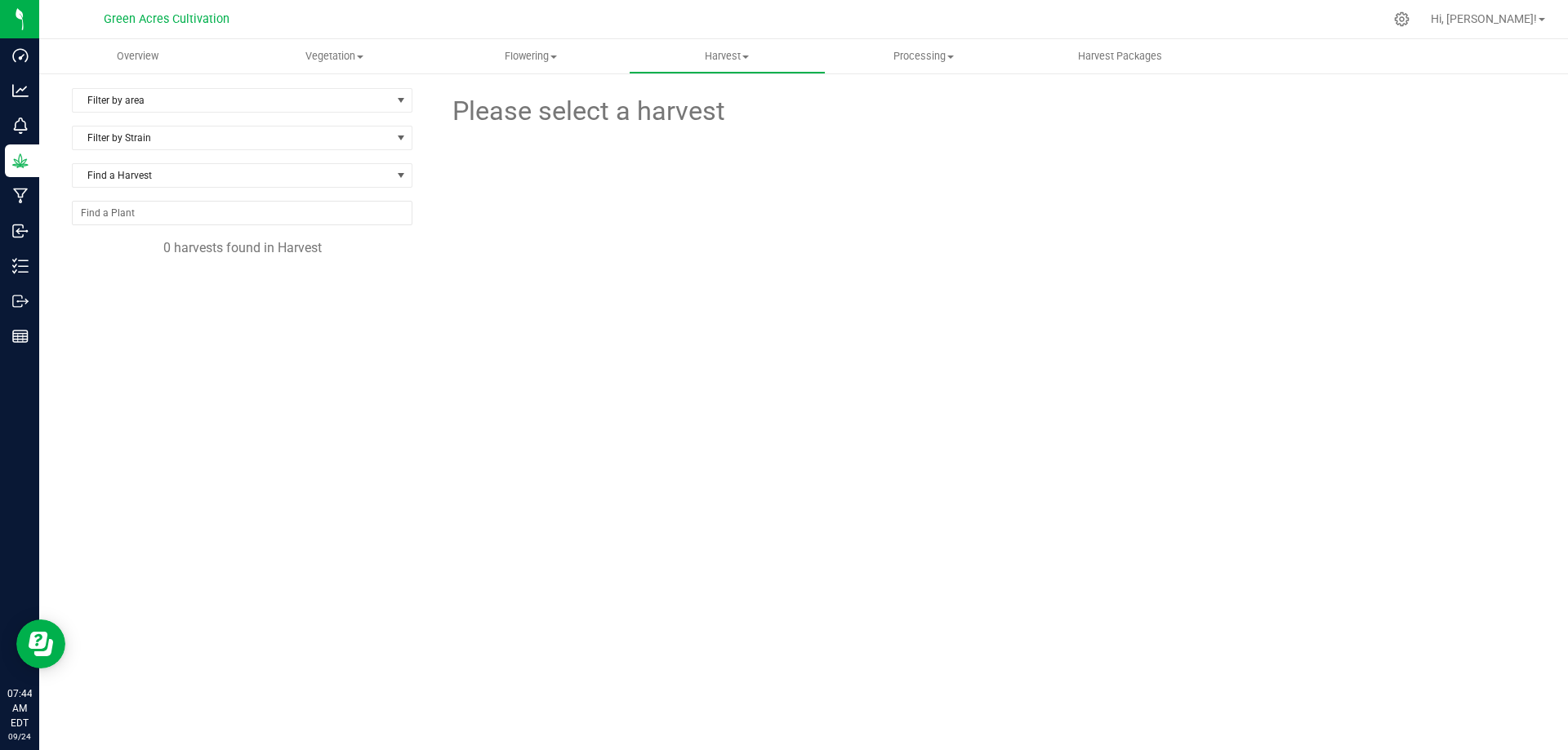
click at [512, 343] on div "Please select a harvest" at bounding box center [987, 332] width 1097 height 490
drag, startPoint x: 1052, startPoint y: 211, endPoint x: 1070, endPoint y: 211, distance: 18.0
click at [1054, 211] on div at bounding box center [987, 221] width 561 height 179
click at [1514, 18] on span "Hi, [PERSON_NAME]!" at bounding box center [1483, 19] width 106 height 13
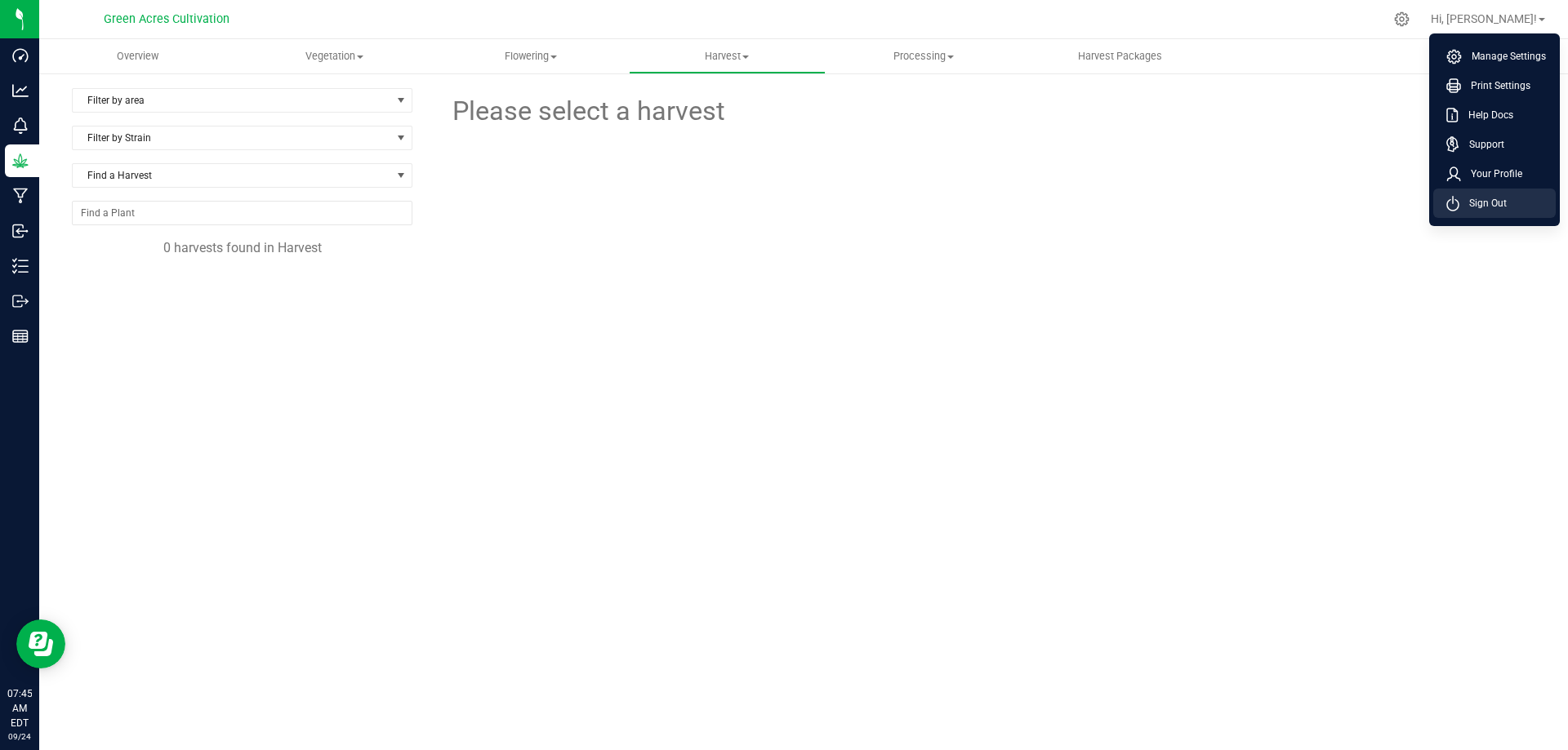
click at [1497, 196] on span "Sign Out" at bounding box center [1483, 203] width 48 height 16
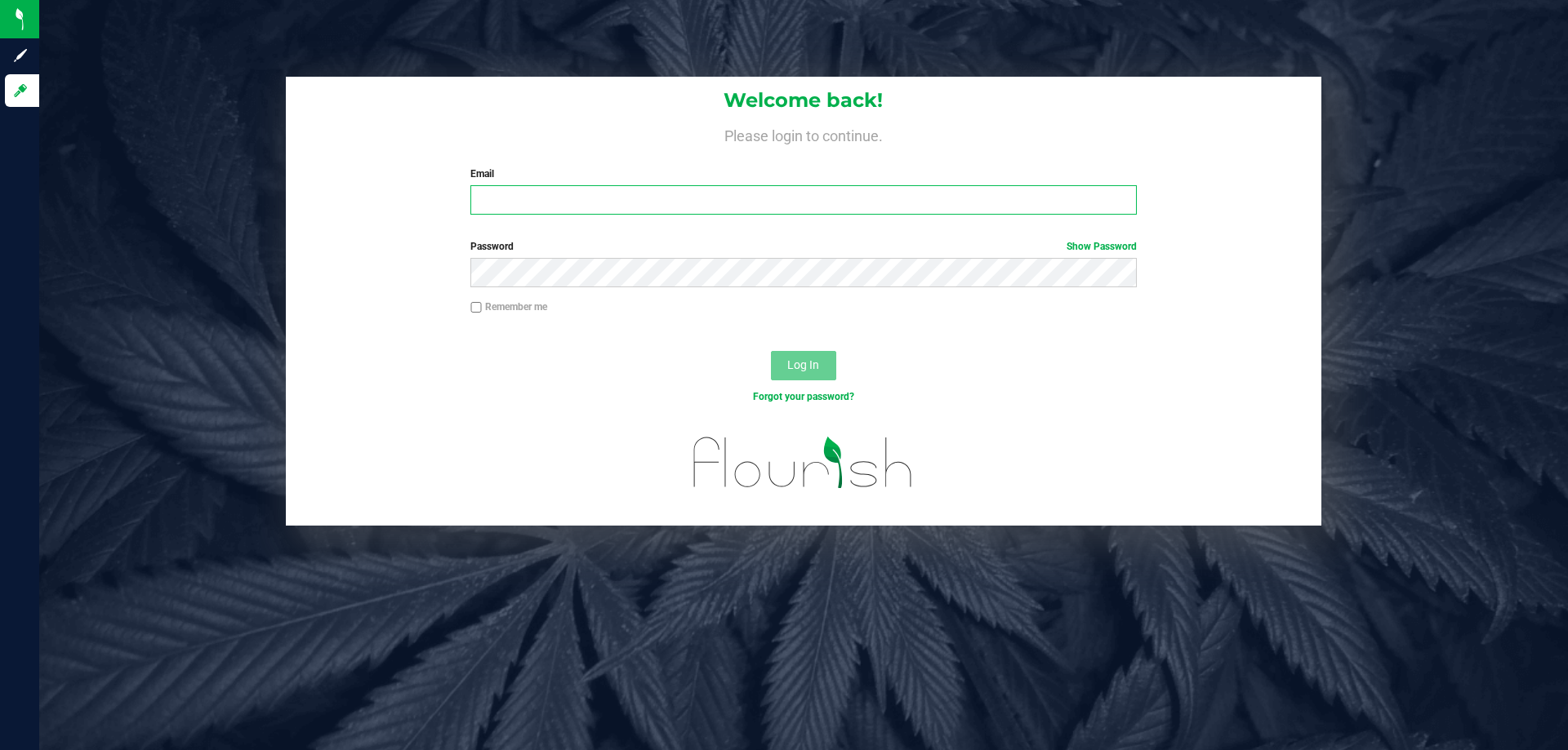
click at [489, 208] on input "Email" at bounding box center [803, 199] width 666 height 29
type input "[EMAIL_ADDRESS][DOMAIN_NAME]"
click at [771, 351] on button "Log In" at bounding box center [803, 365] width 65 height 29
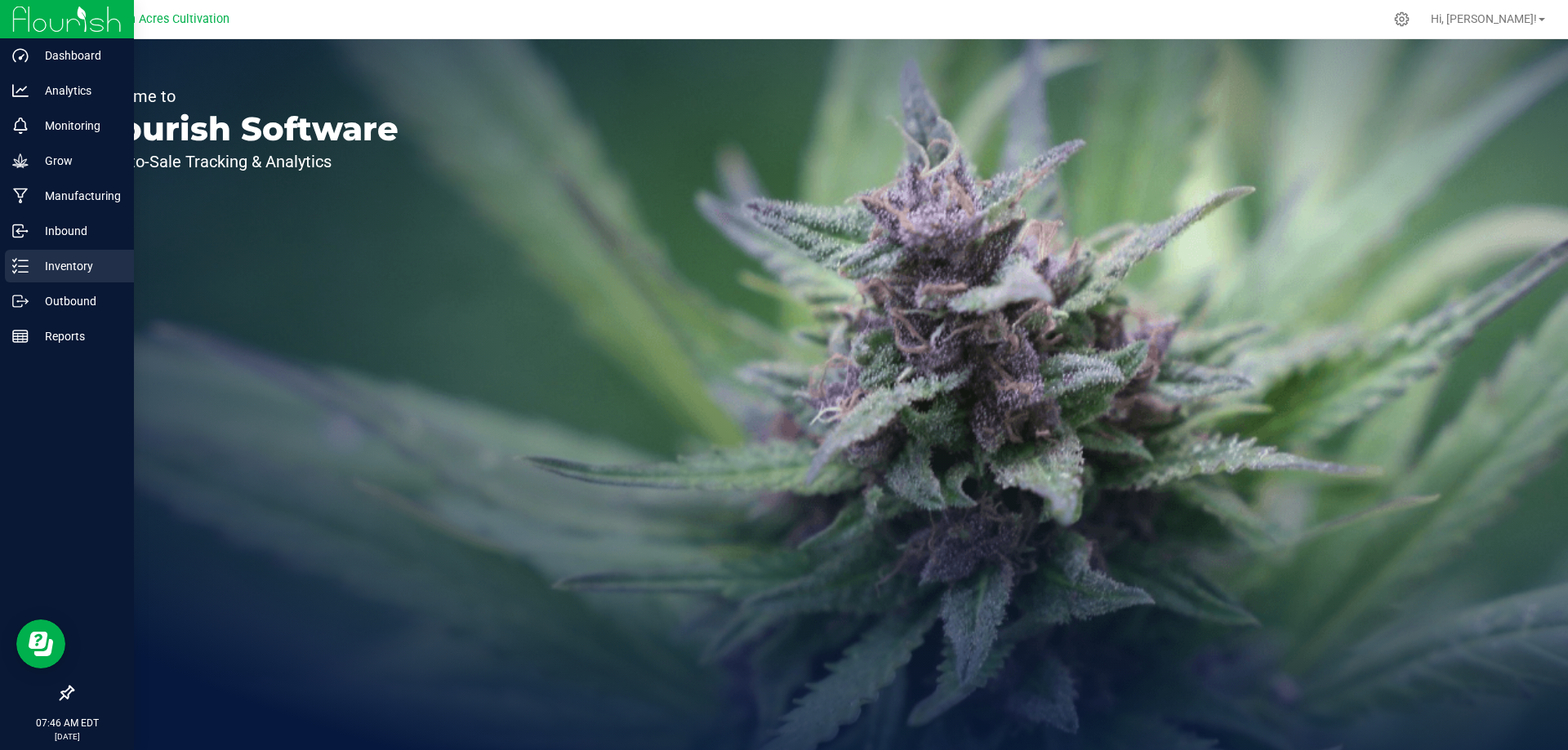
click at [33, 269] on p "Inventory" at bounding box center [77, 265] width 98 height 19
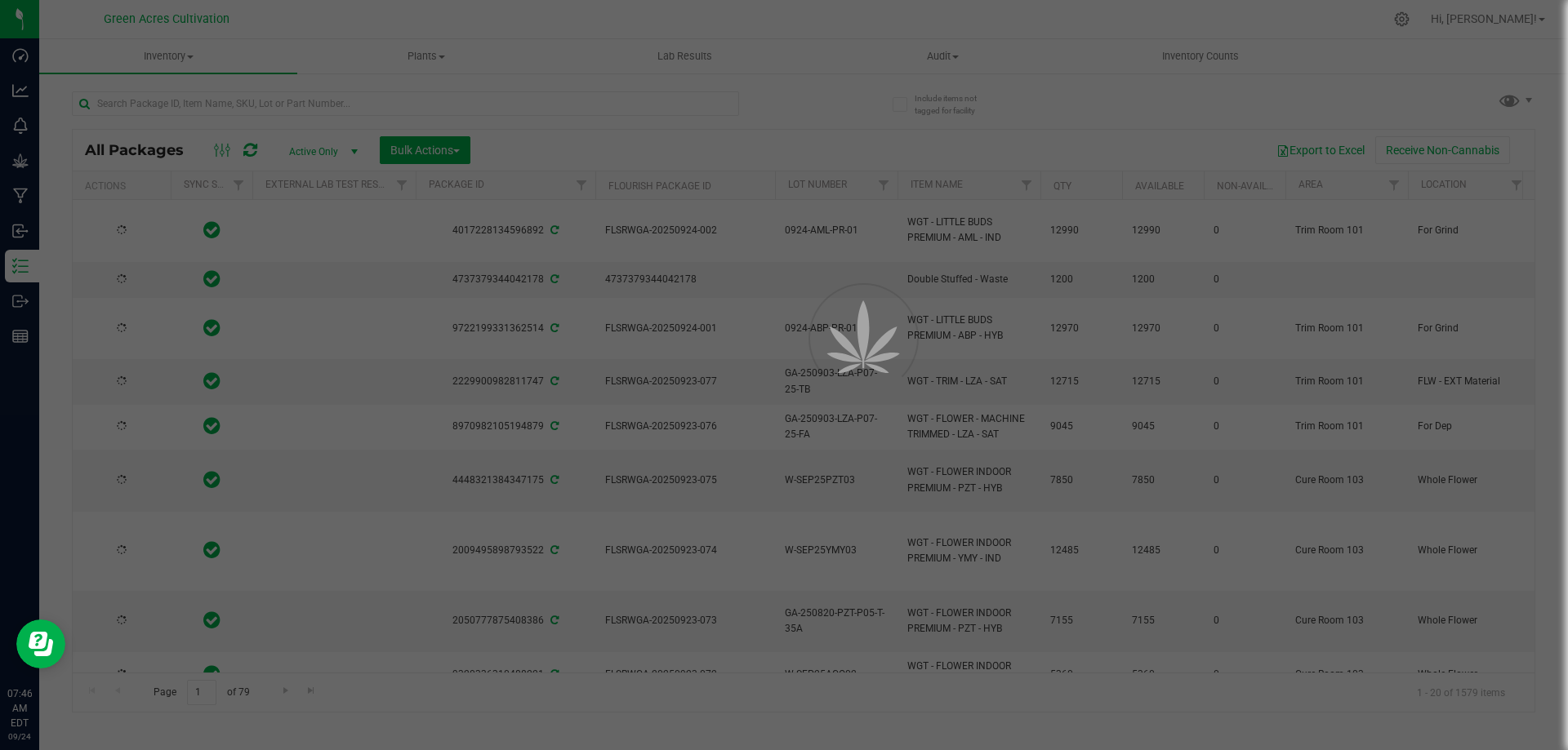
click at [185, 100] on div at bounding box center [784, 375] width 1568 height 750
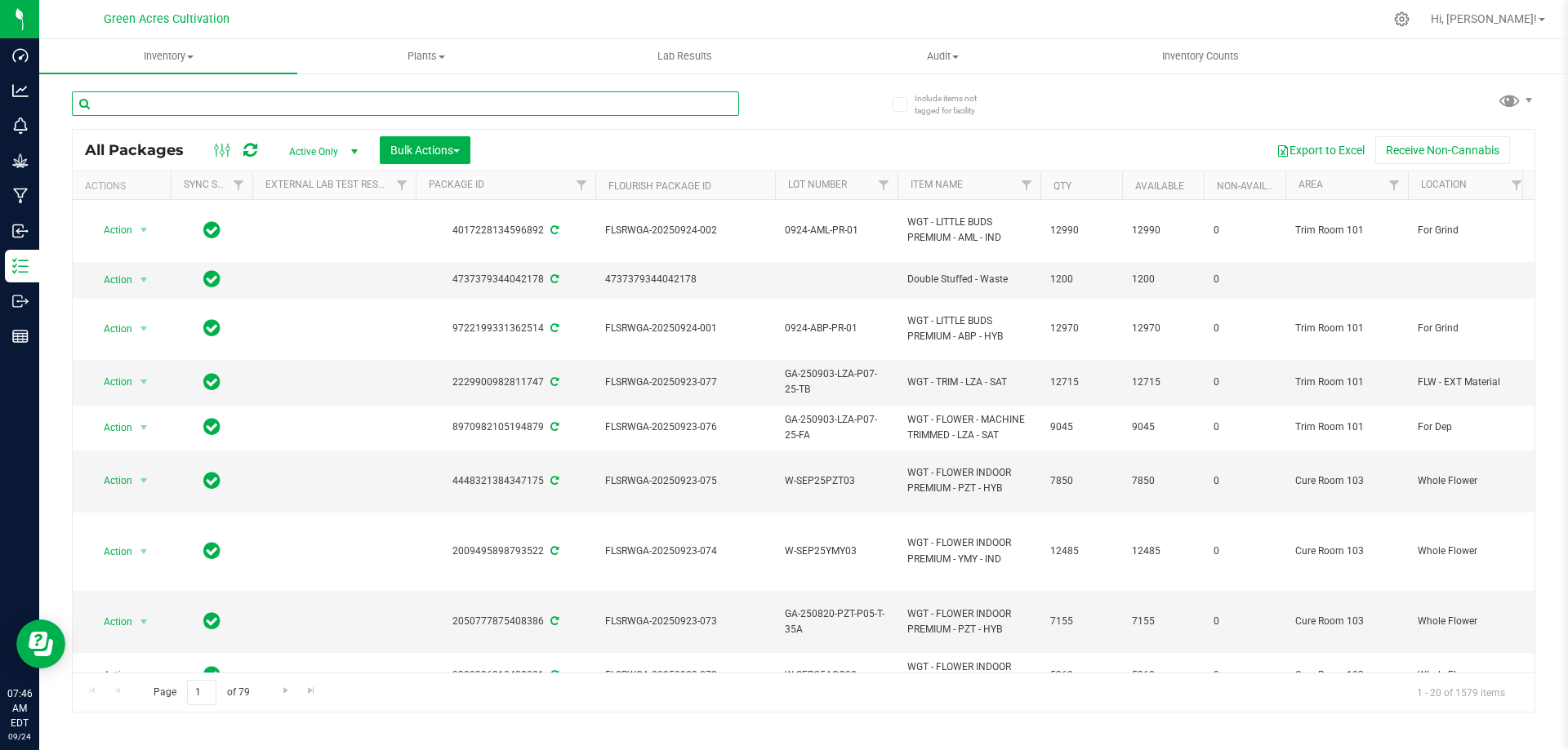
click at [184, 100] on input "text" at bounding box center [405, 103] width 668 height 24
paste input "FLSRWGA-20250826-026"
type input "FLSRWGA-20250826-026"
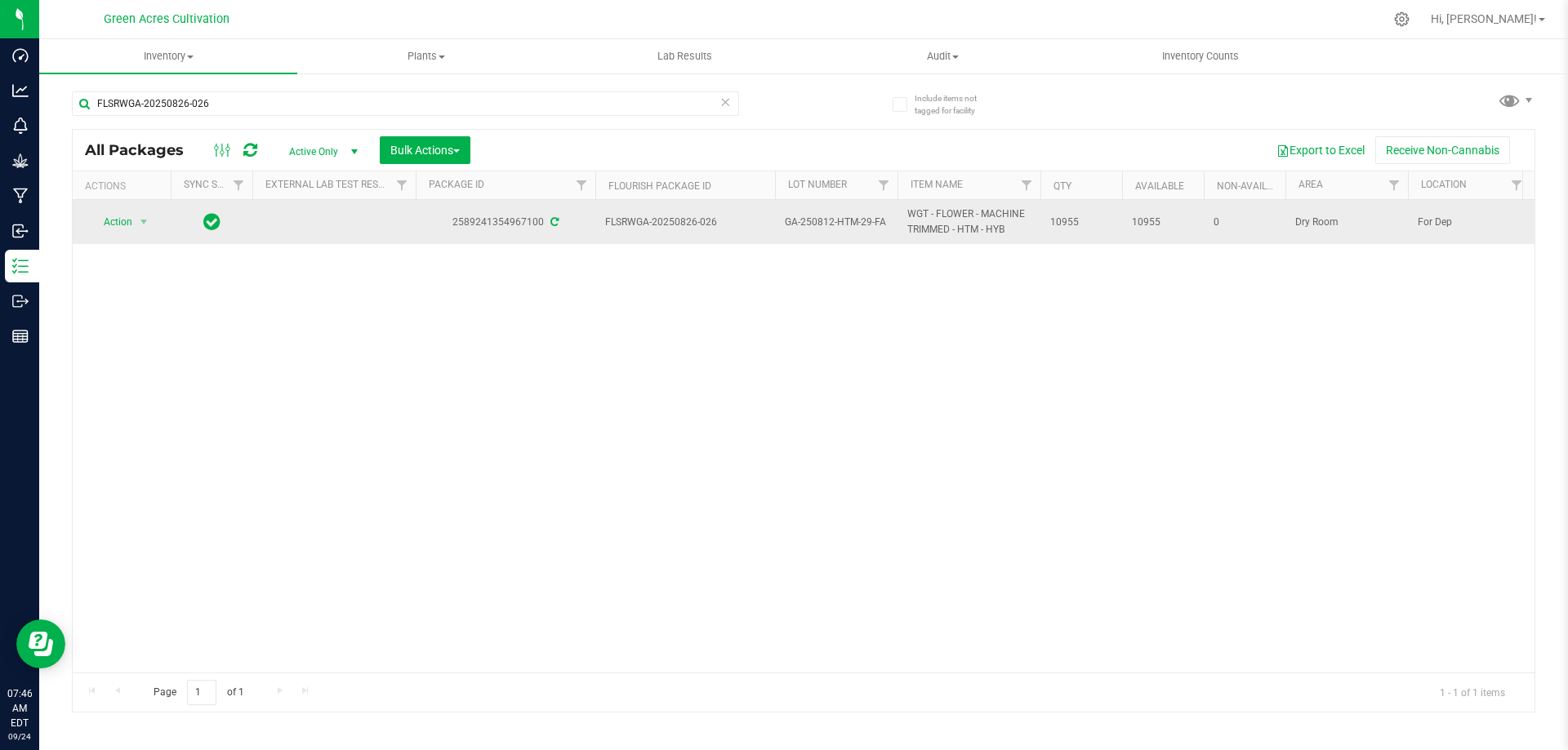
click at [169, 200] on td "Action Action Adjust qty Create package Edit attributes Global inventory Locate…" at bounding box center [121, 222] width 98 height 44
click at [142, 222] on span "select" at bounding box center [144, 222] width 13 height 13
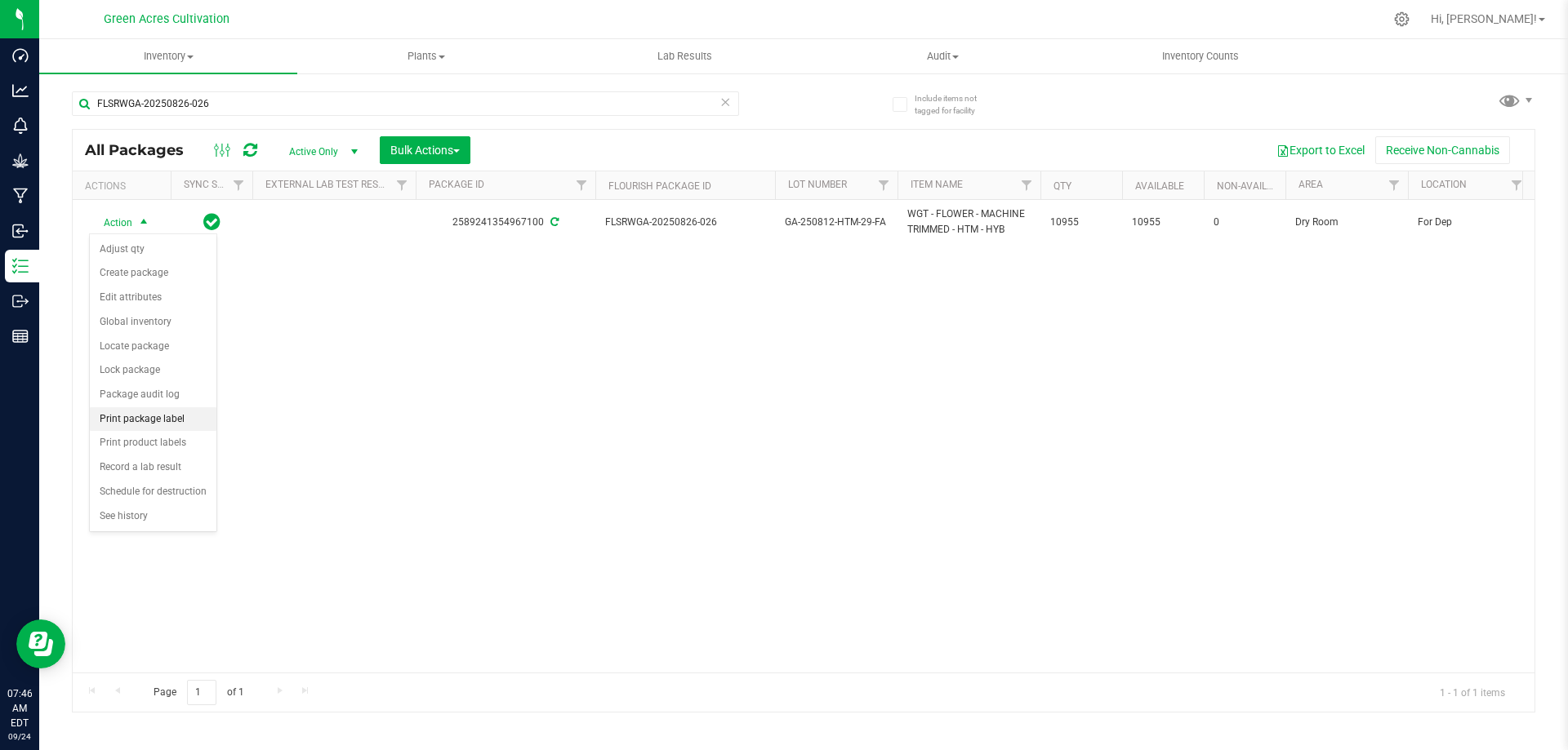
click at [168, 414] on li "Print package label" at bounding box center [152, 419] width 126 height 24
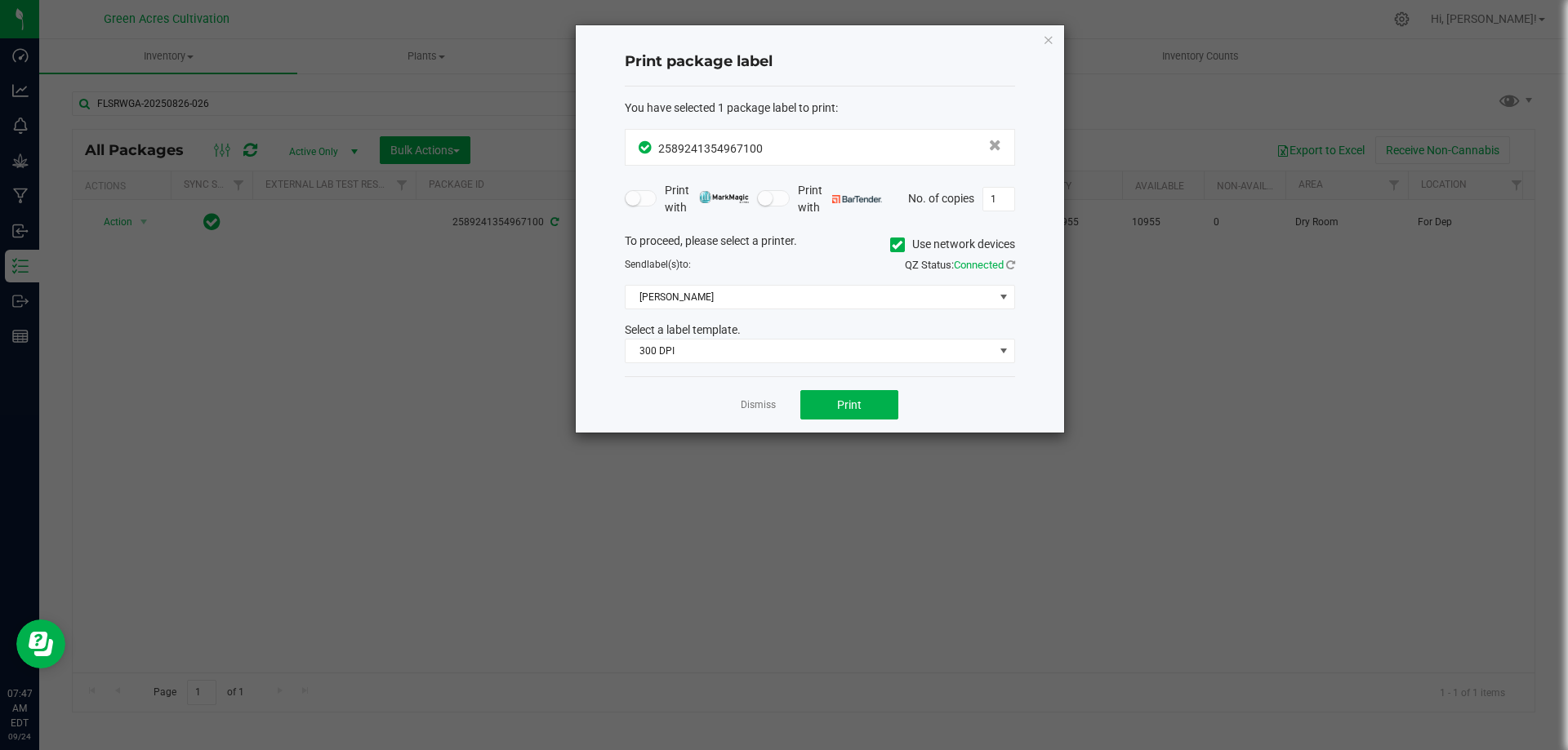
click at [892, 244] on icon at bounding box center [897, 244] width 11 height 0
click at [0, 0] on input "Use network devices" at bounding box center [0, 0] width 0 height 0
click at [879, 303] on span at bounding box center [810, 296] width 369 height 23
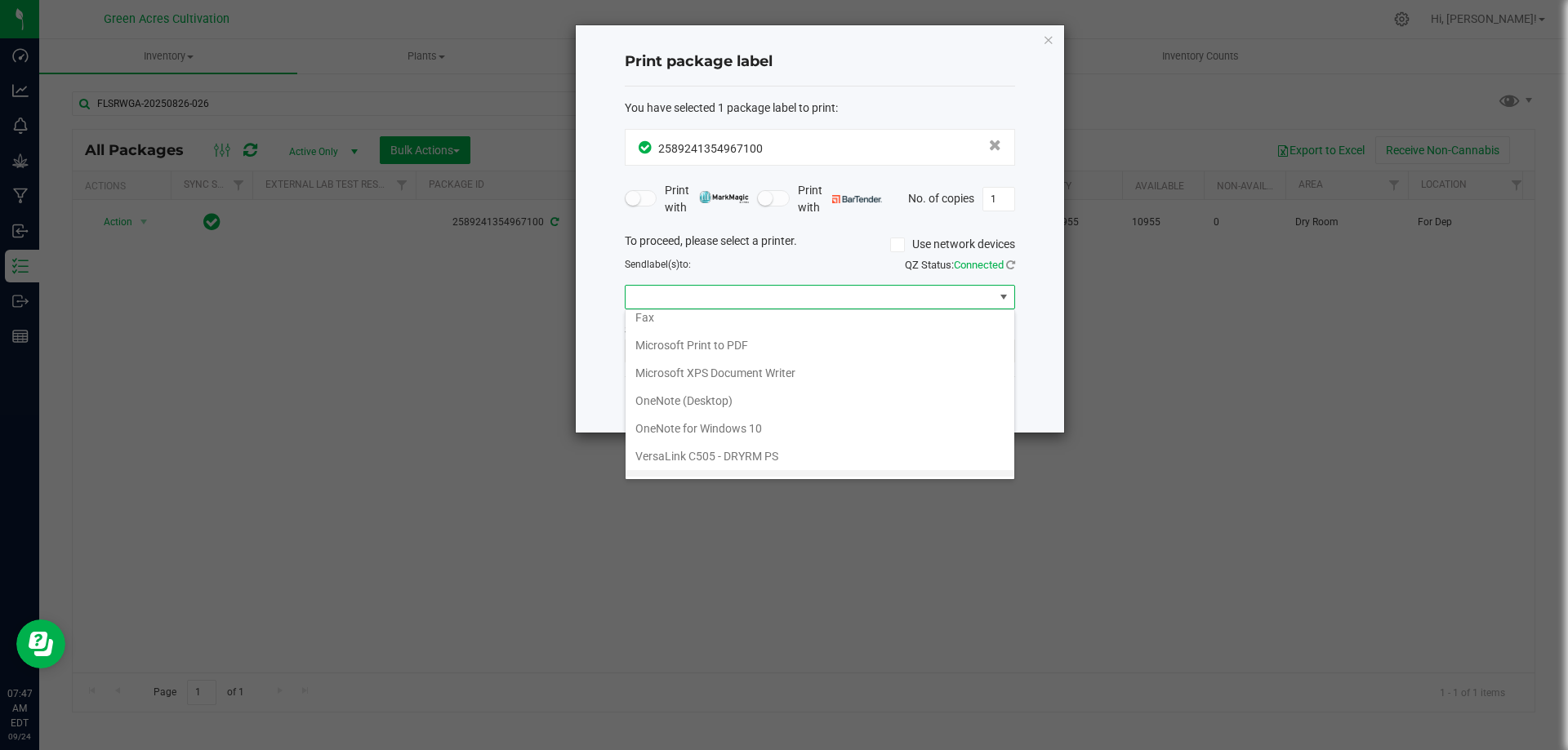
scroll to position [59, 0]
click at [714, 456] on ZPL "ZDesigner ZD420-203dpi ZPL" at bounding box center [820, 462] width 389 height 28
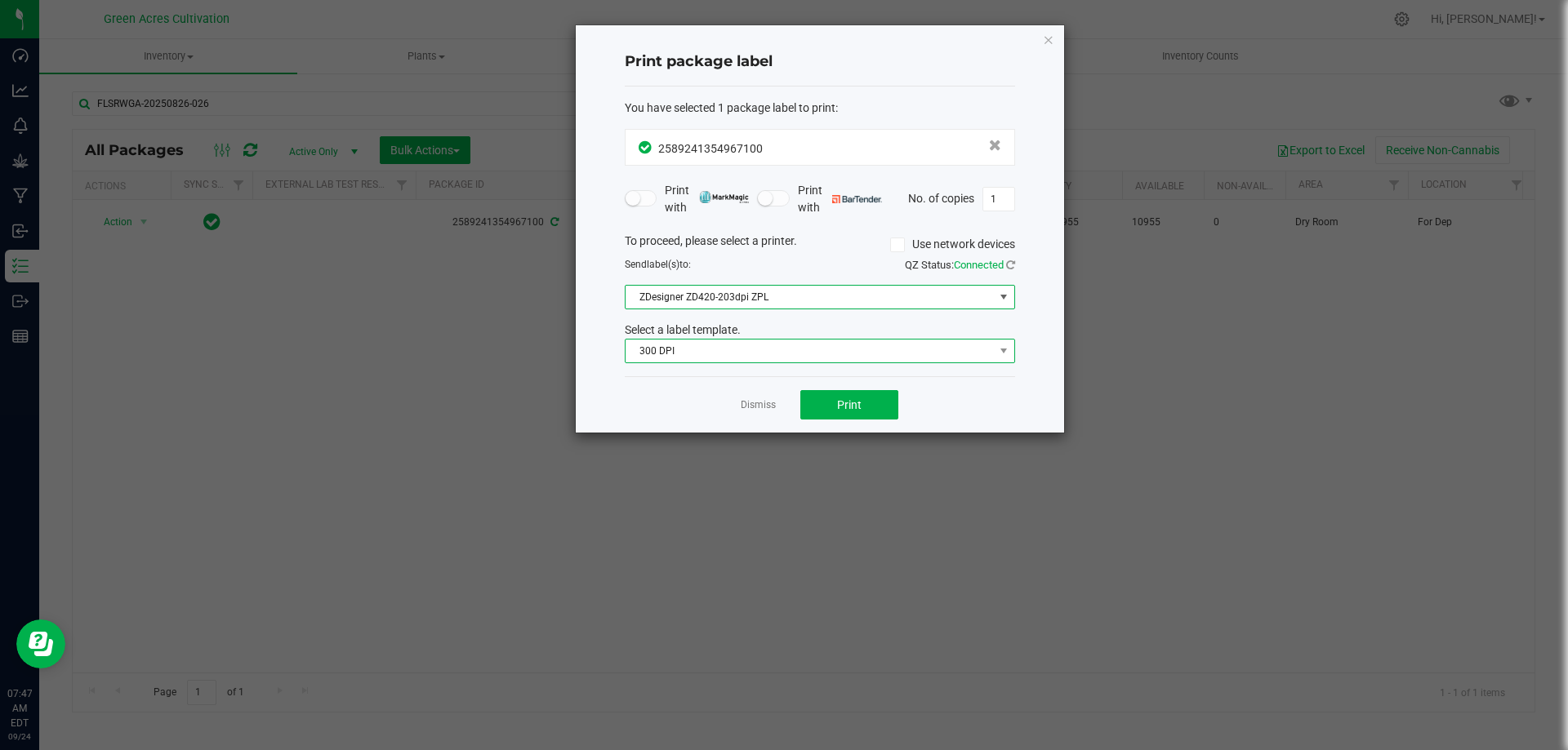
click at [759, 356] on span "300 DPI" at bounding box center [810, 351] width 369 height 23
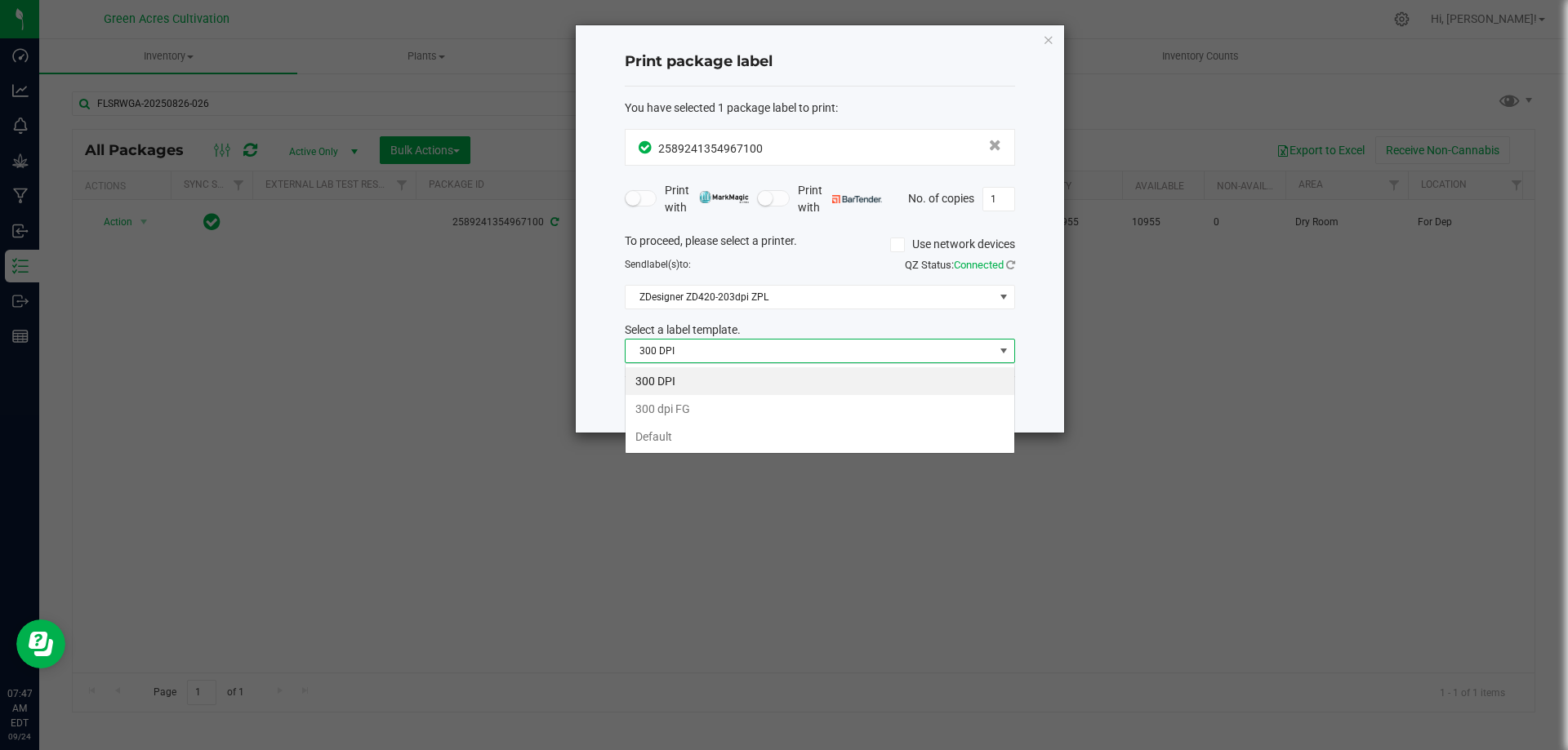
scroll to position [24, 390]
click at [654, 436] on li "Default" at bounding box center [820, 436] width 389 height 28
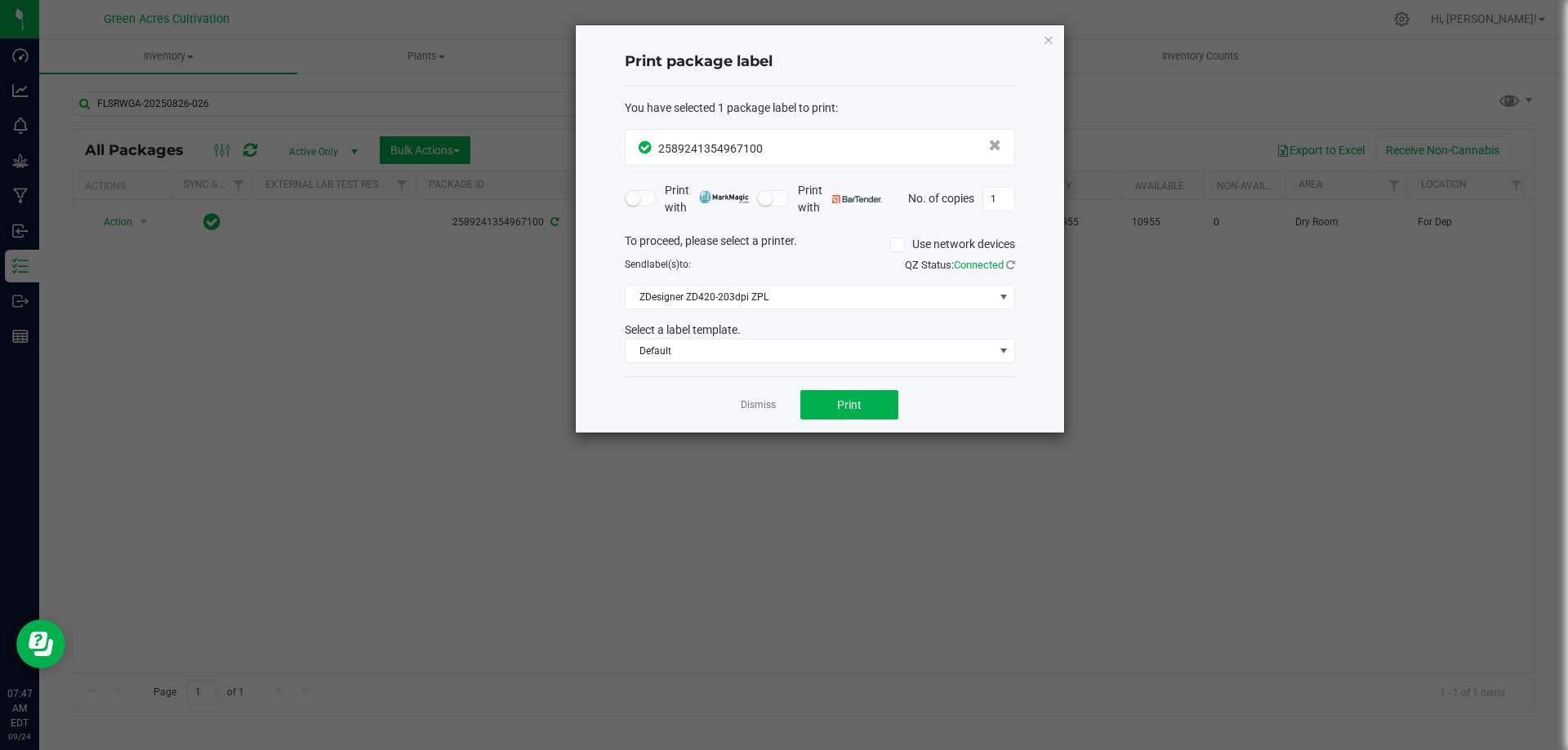
click at [974, 365] on div "You have selected 1 package label to print : 2589241354967100 Print with Print …" at bounding box center [820, 231] width 390 height 290
click at [853, 410] on span "Print" at bounding box center [848, 405] width 24 height 13
click at [761, 409] on link "Dismiss" at bounding box center [758, 405] width 35 height 14
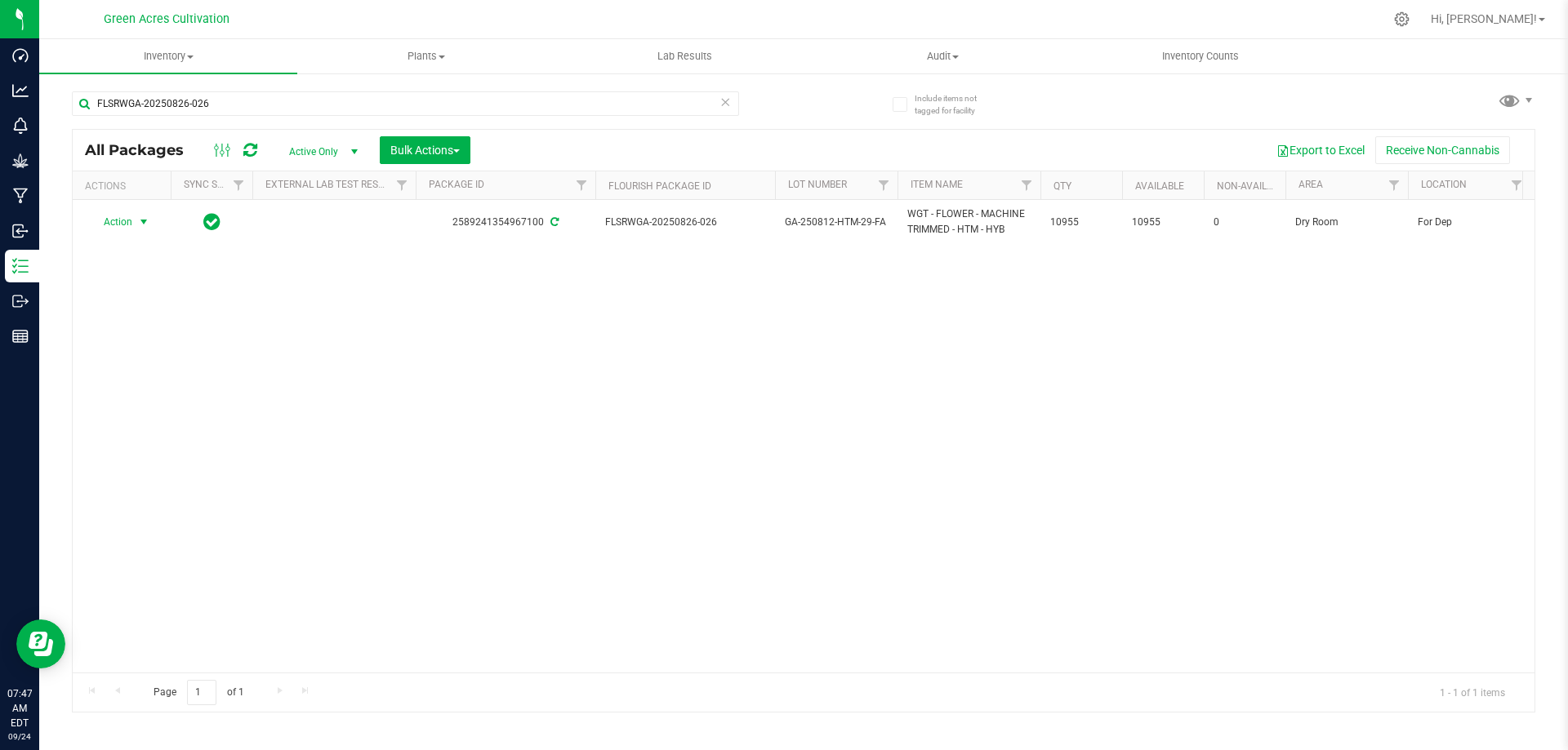
drag, startPoint x: 1013, startPoint y: 374, endPoint x: 741, endPoint y: 364, distance: 272.2
click at [1011, 374] on div "Action Action Adjust qty Create package Edit attributes Global inventory Locate…" at bounding box center [803, 436] width 1462 height 472
click at [196, 96] on input "FLSRWGA-20250826-026" at bounding box center [405, 103] width 668 height 24
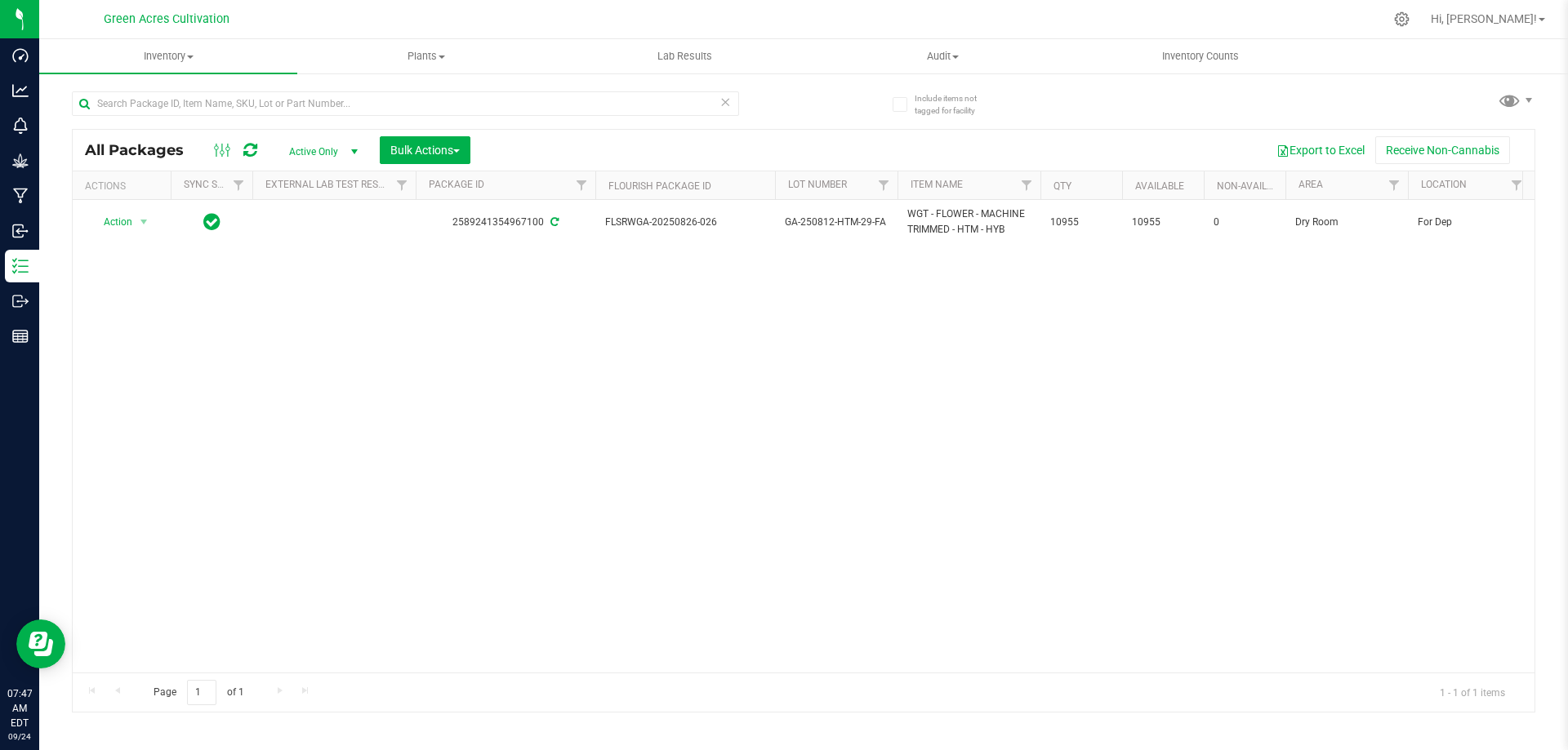
click at [523, 441] on div "Action Action Adjust qty Create package Edit attributes Global inventory Locate…" at bounding box center [803, 436] width 1462 height 472
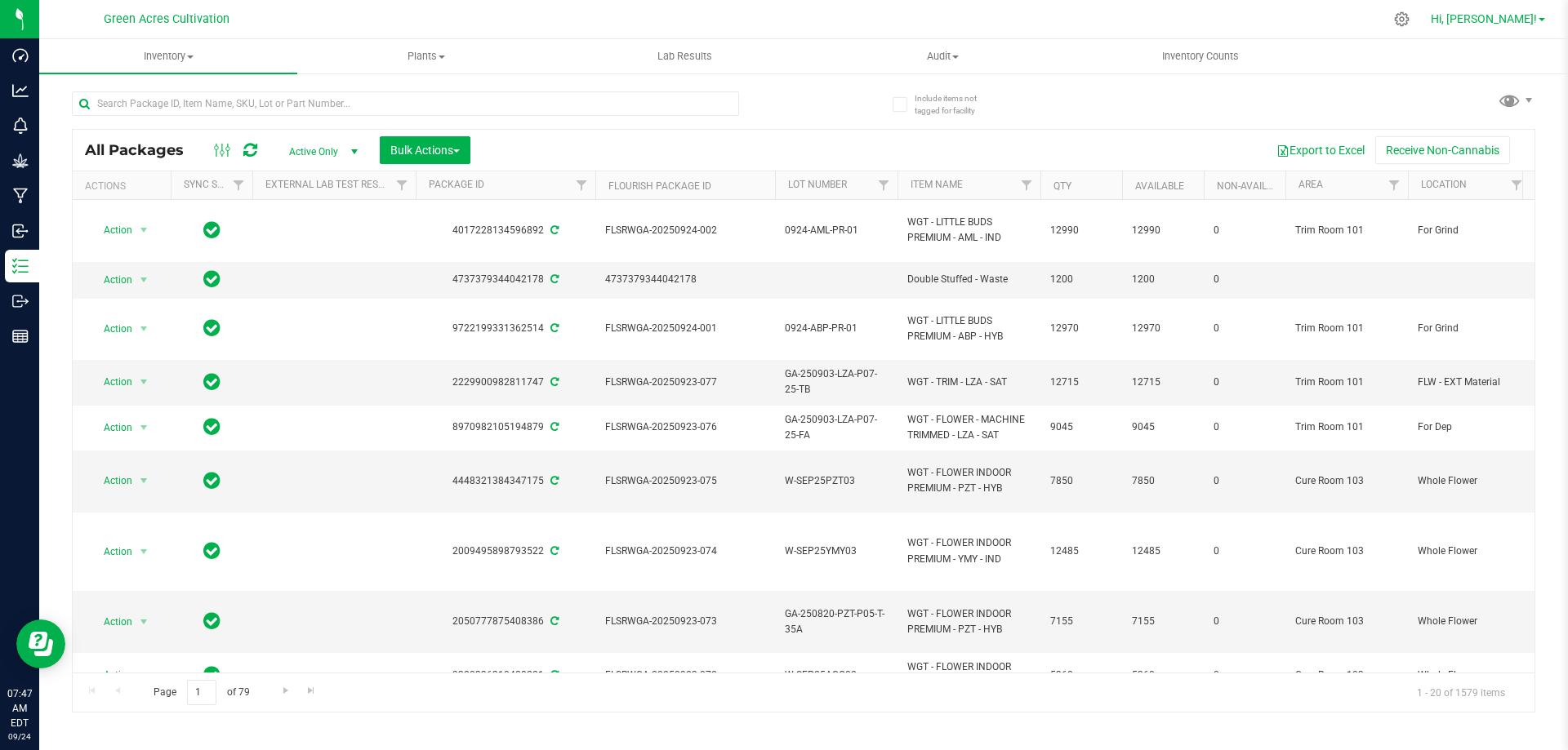
click at [1462, 21] on span "Hi, [PERSON_NAME]!" at bounding box center [1483, 19] width 106 height 13
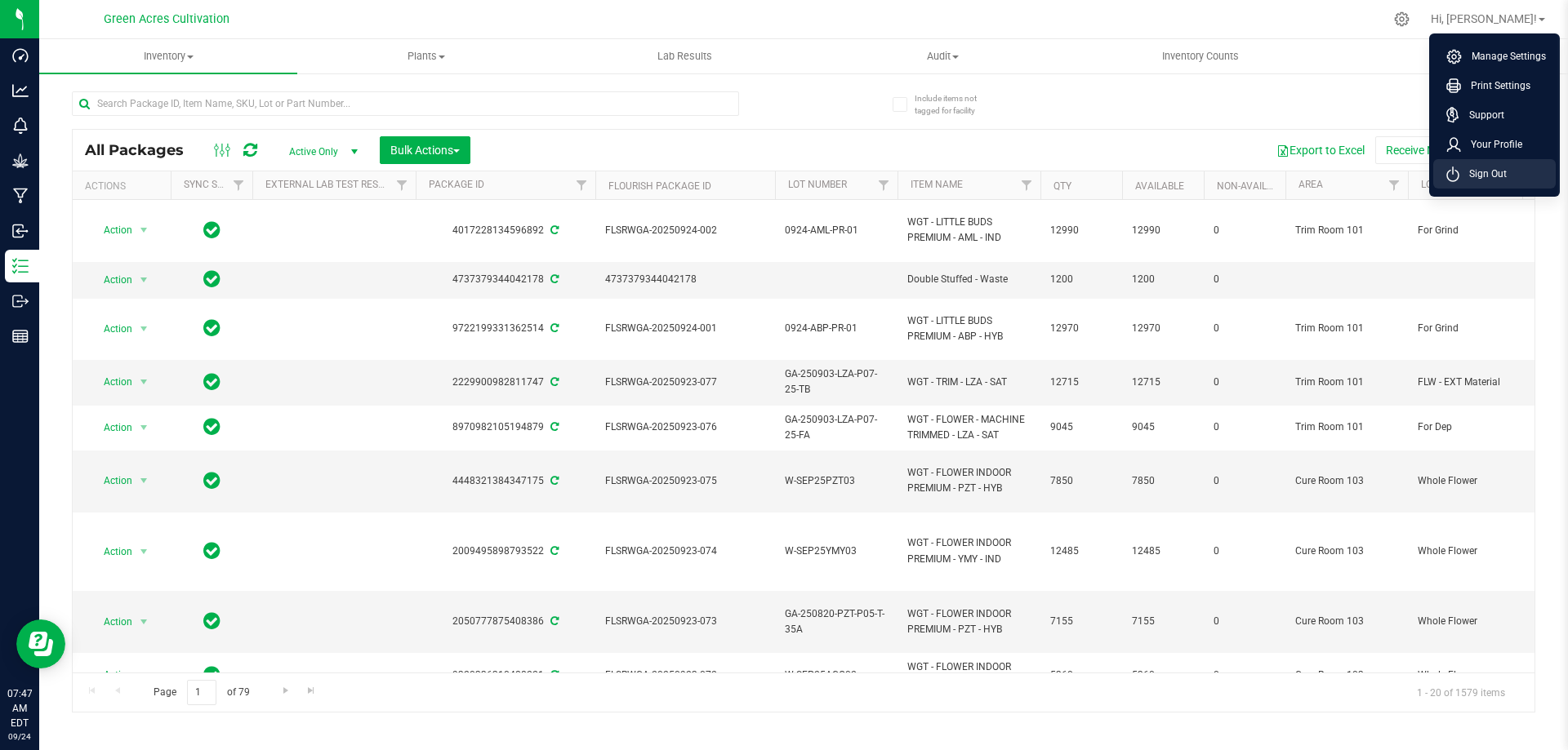
click at [1469, 176] on span "Sign Out" at bounding box center [1483, 173] width 48 height 16
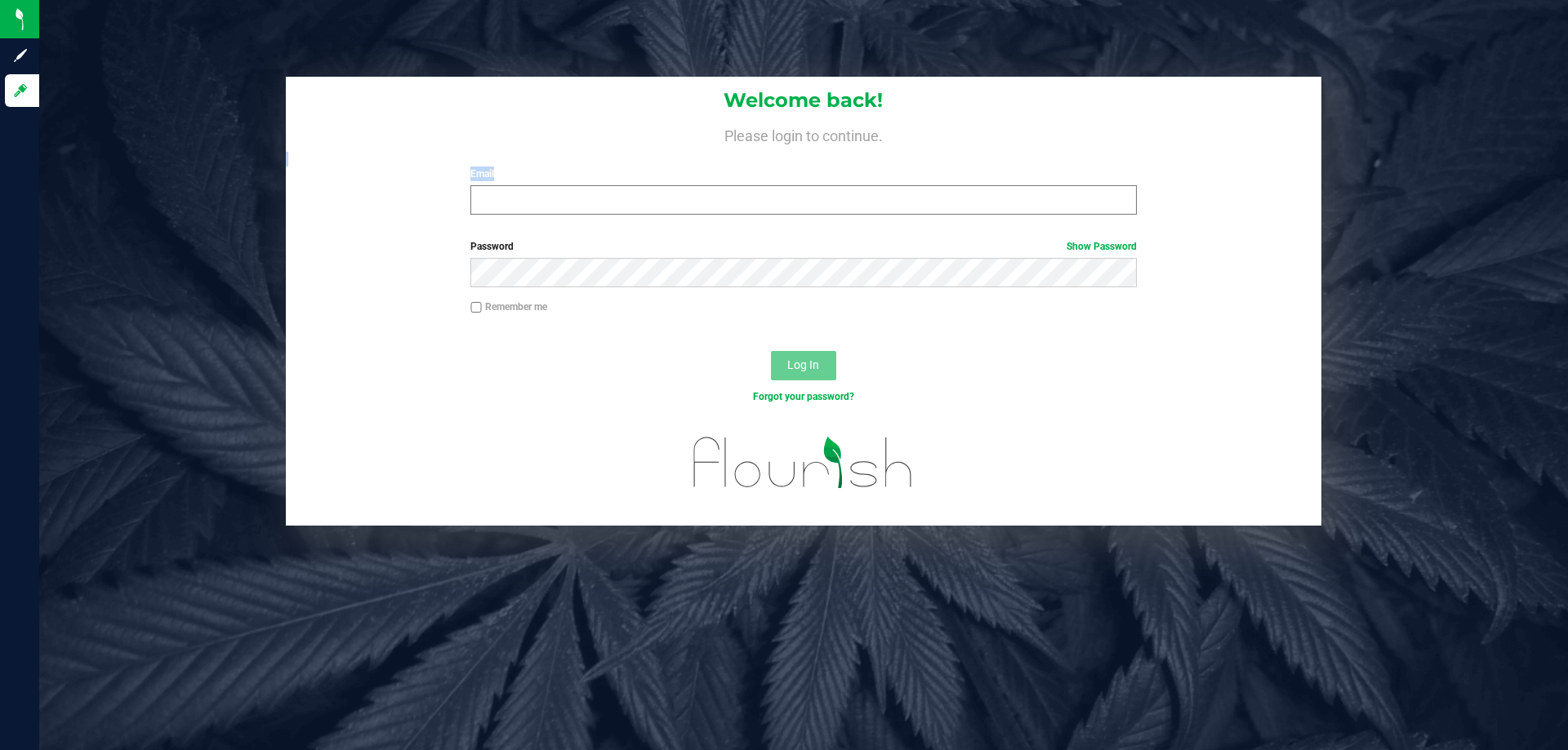
click at [513, 211] on div "Welcome back! Please login to continue. Email Required Please format your email…" at bounding box center [803, 152] width 1035 height 151
click at [517, 209] on input "Email" at bounding box center [803, 199] width 666 height 29
